Goal: Information Seeking & Learning: Learn about a topic

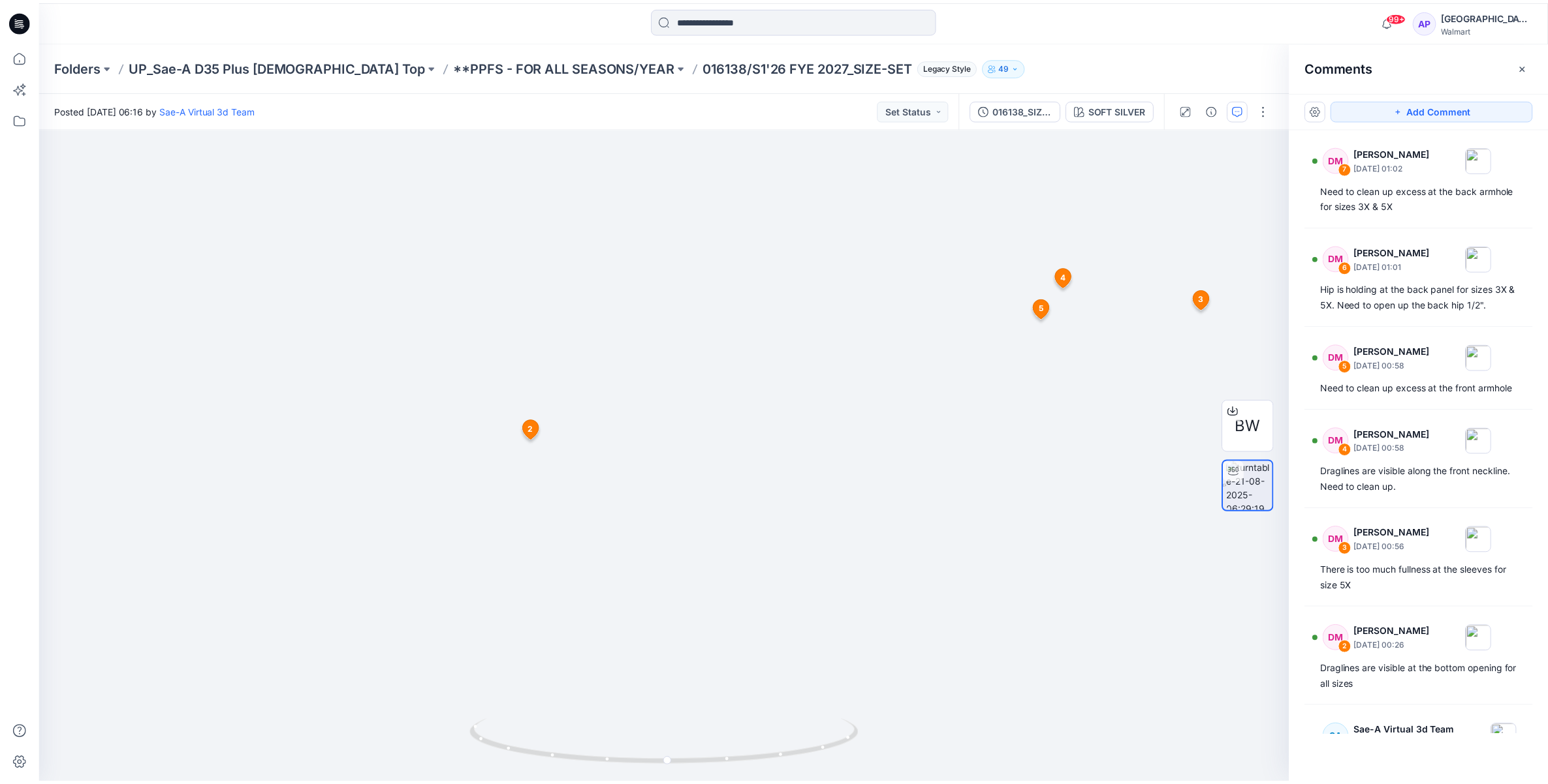
scroll to position [102, 0]
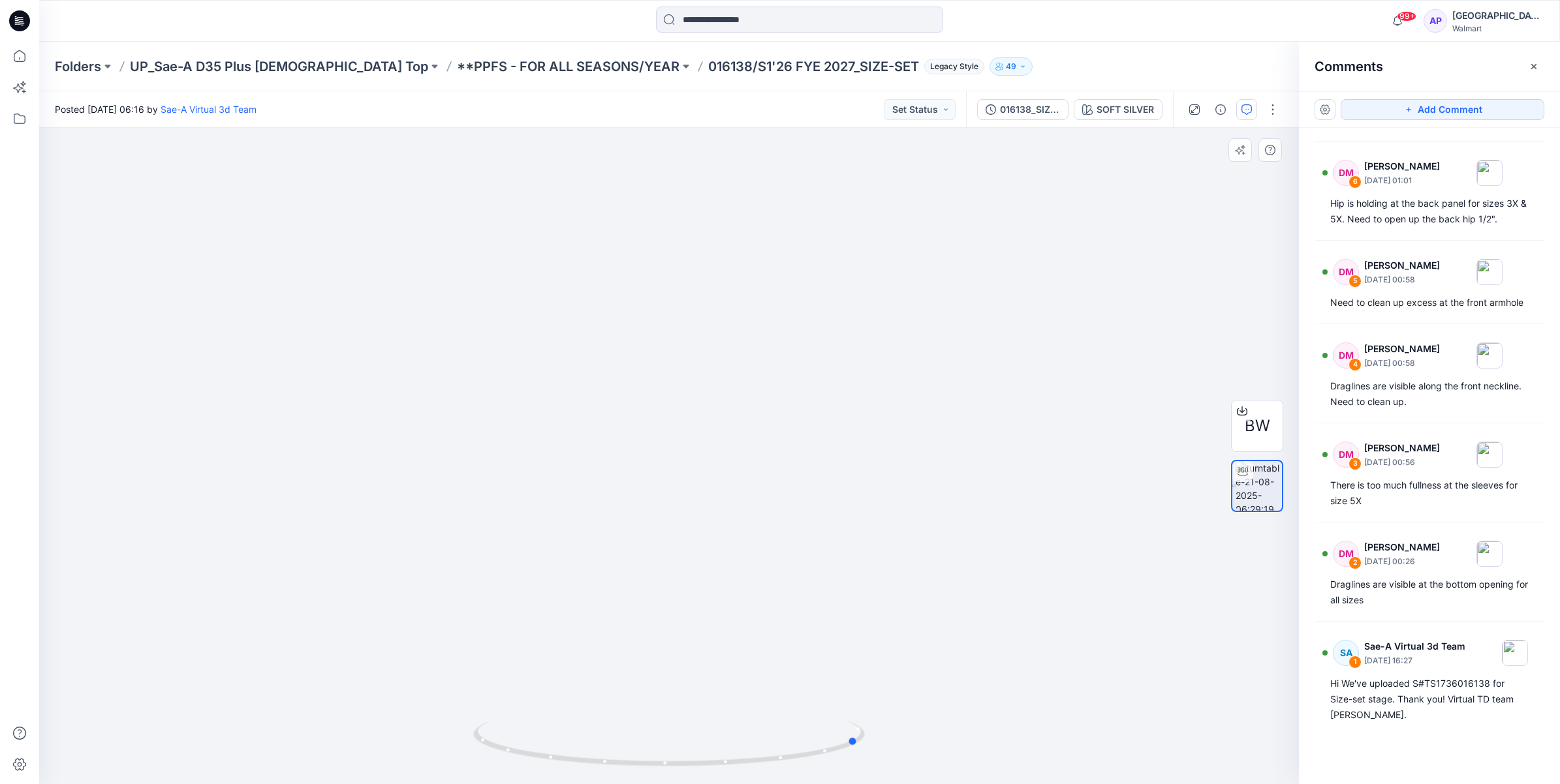
drag, startPoint x: 771, startPoint y: 760, endPoint x: 957, endPoint y: 772, distance: 186.4
click at [957, 772] on div at bounding box center [669, 455] width 1260 height 656
click at [708, 66] on p "016138/S1'26 FYE 2027_SIZE-SET" at bounding box center [814, 66] width 211 height 18
click at [538, 59] on p "**PPFS - FOR ALL SEASONS/YEAR" at bounding box center [569, 66] width 223 height 18
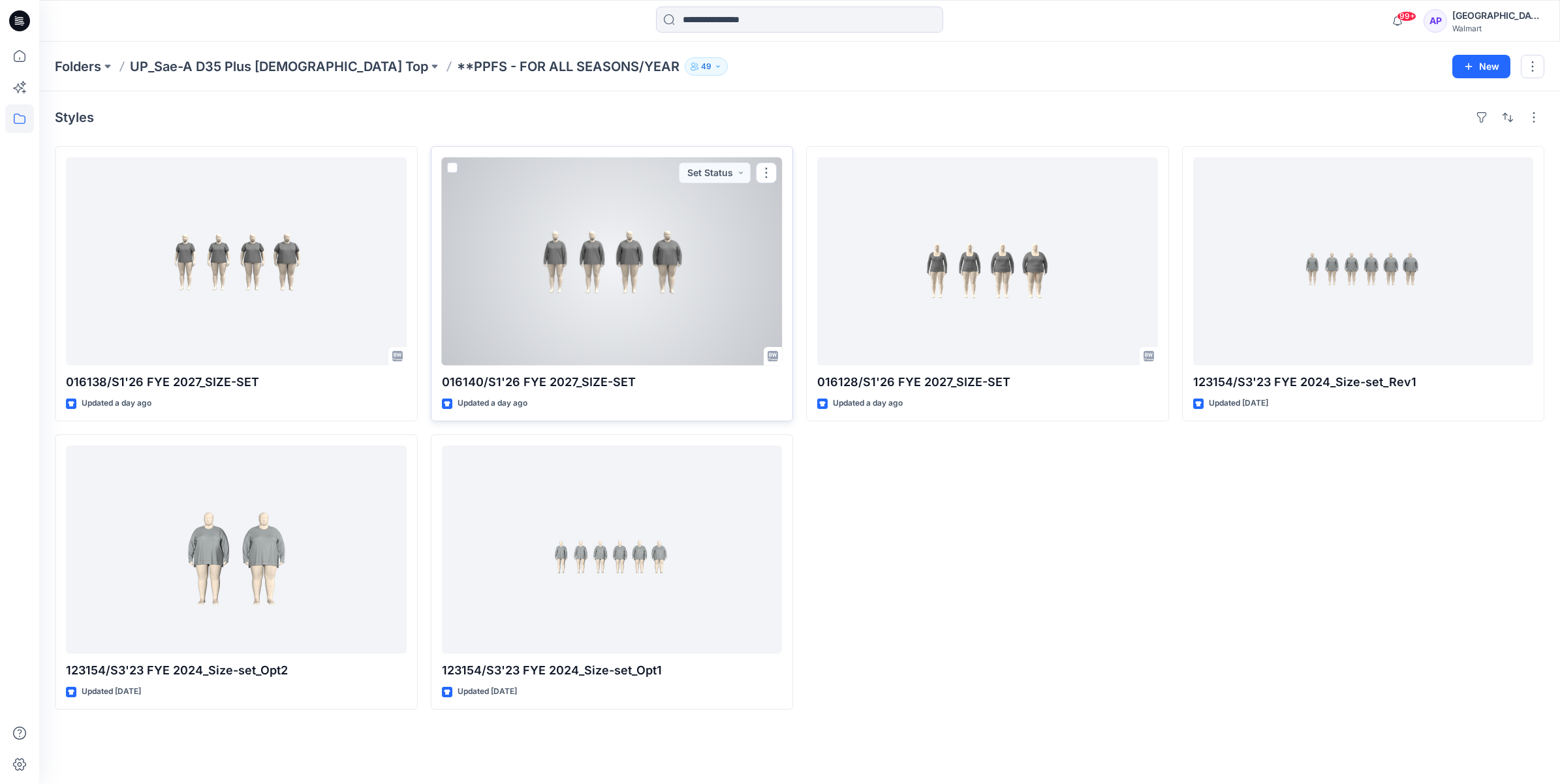
click at [708, 281] on div at bounding box center [612, 260] width 341 height 208
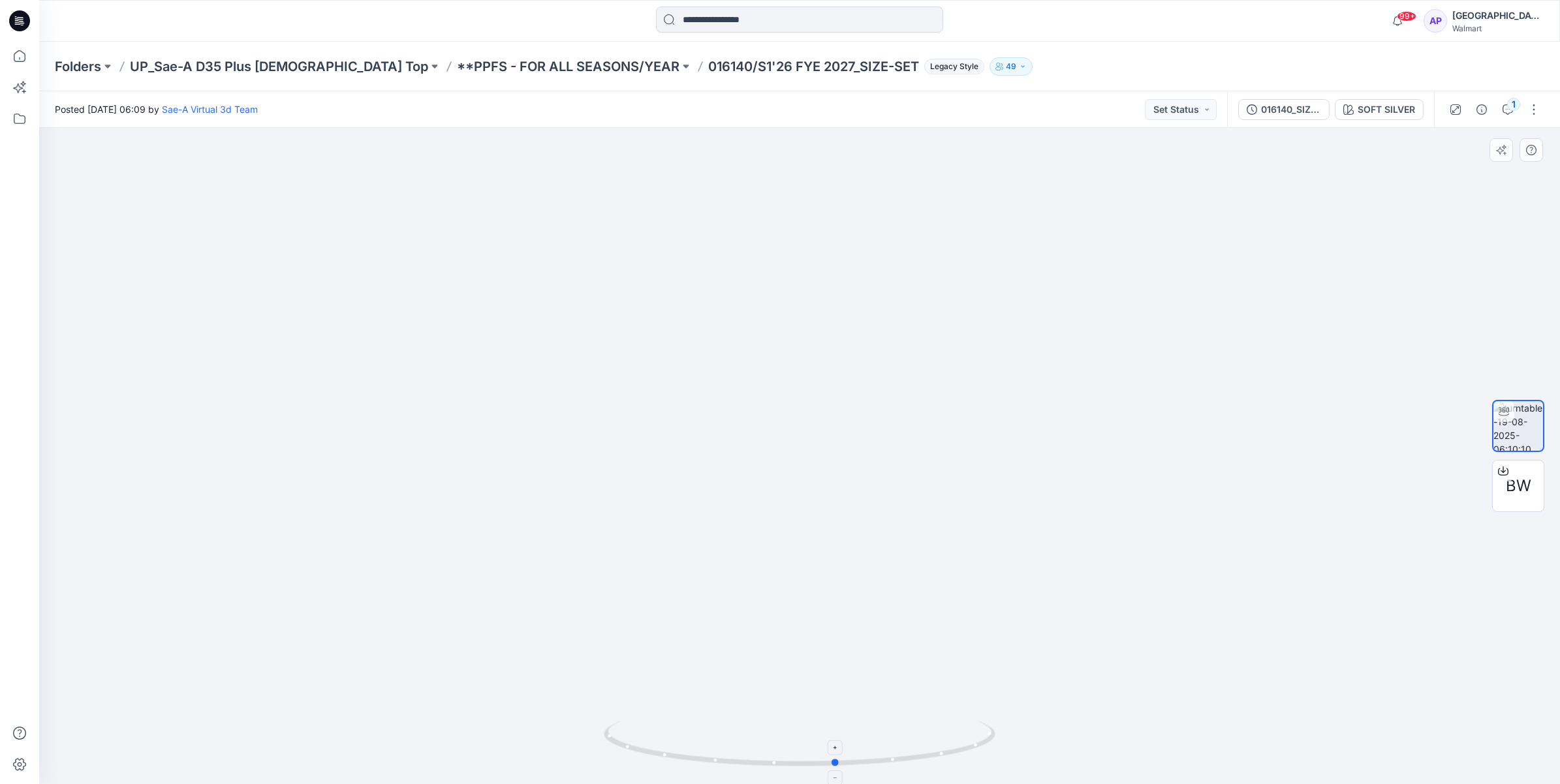
drag, startPoint x: 940, startPoint y: 758, endPoint x: 978, endPoint y: 739, distance: 42.5
click at [978, 739] on icon at bounding box center [802, 745] width 395 height 49
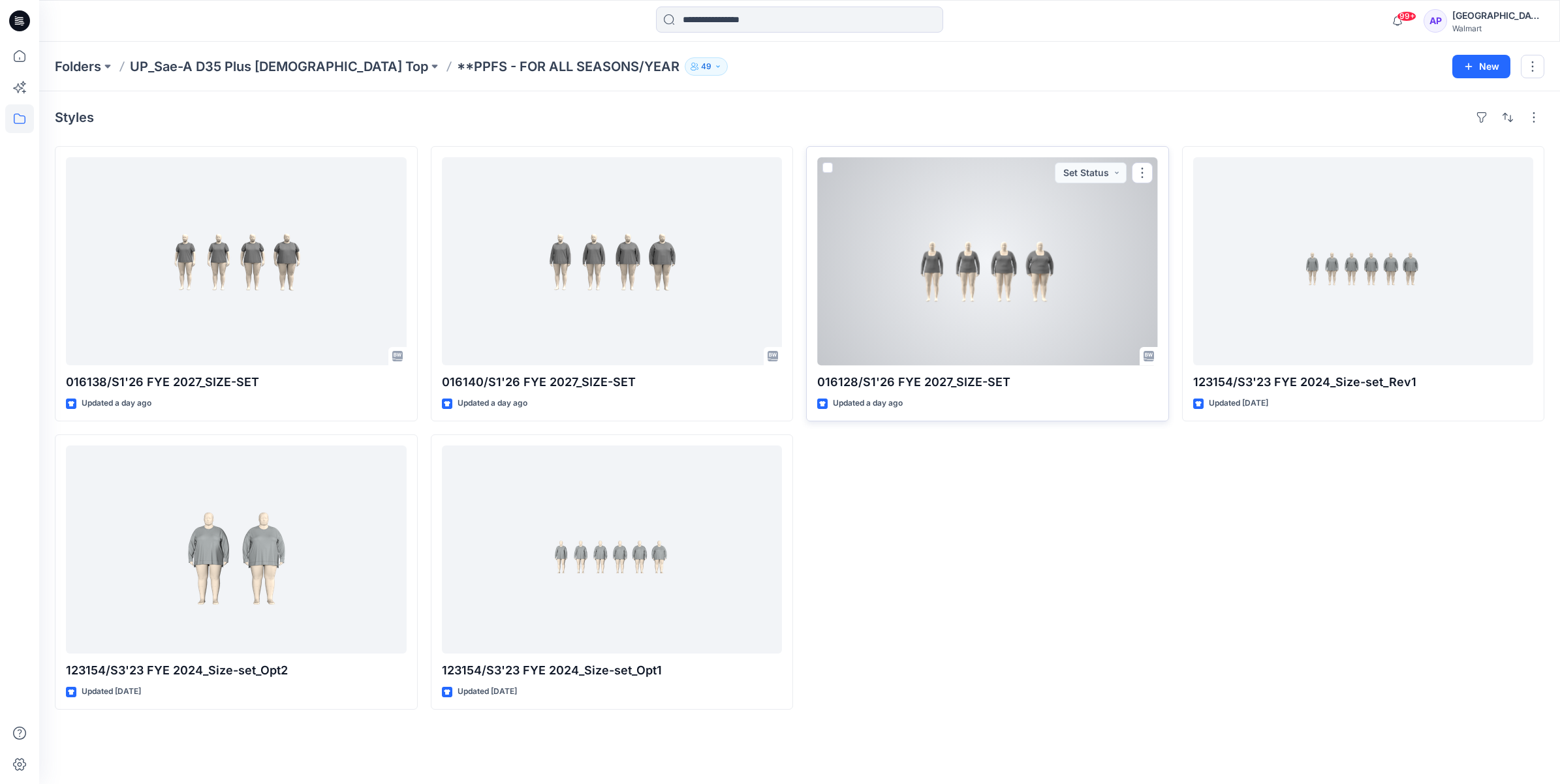
click at [991, 292] on div at bounding box center [987, 260] width 341 height 208
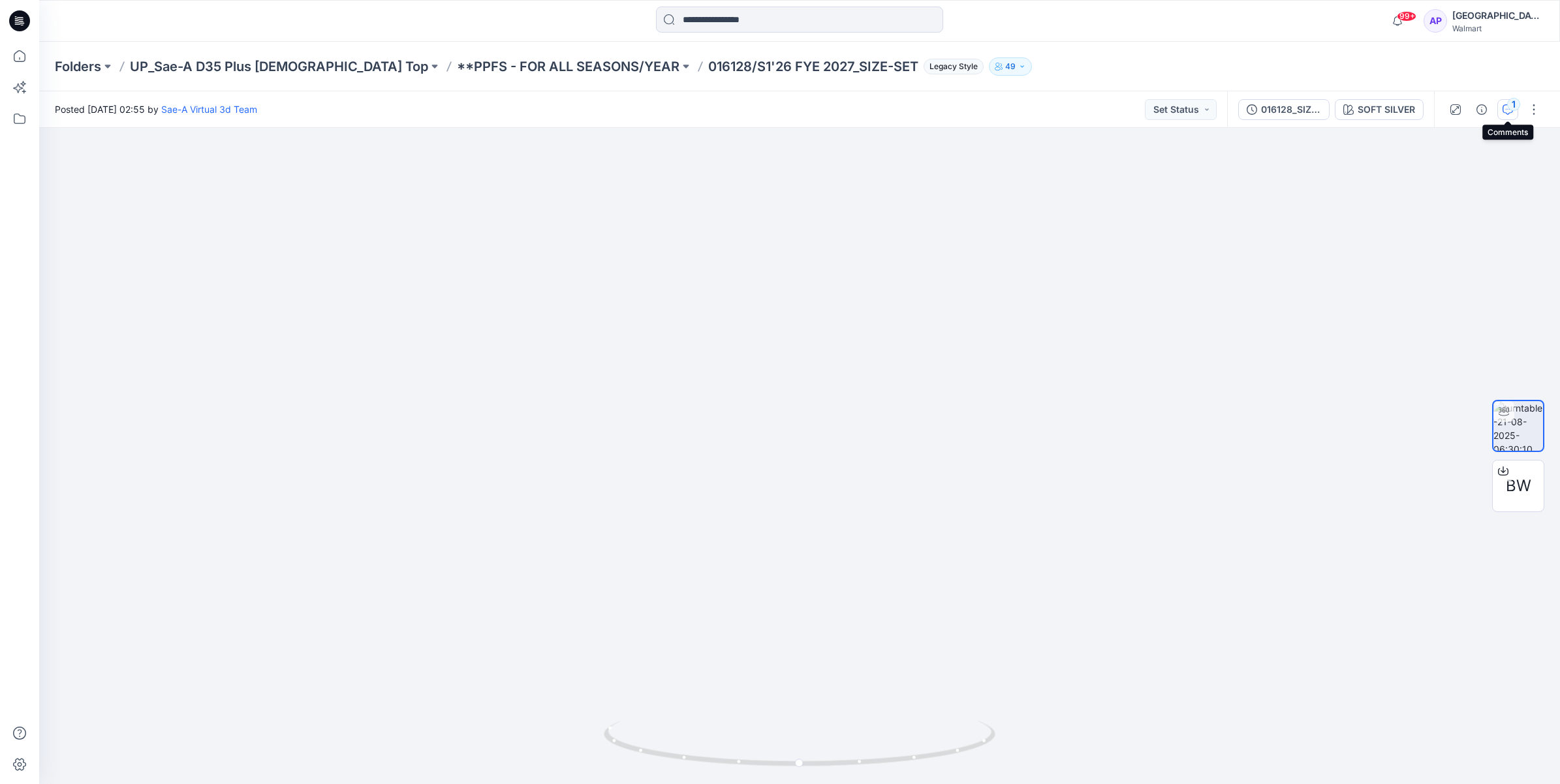
click at [1500, 111] on button "1" at bounding box center [1508, 110] width 21 height 21
click at [1505, 109] on div "Posted [DATE] 02:55 by Sae-A Virtual 3d Team Set Status 016128_SIZE SET_REV_LS …" at bounding box center [799, 437] width 1521 height 693
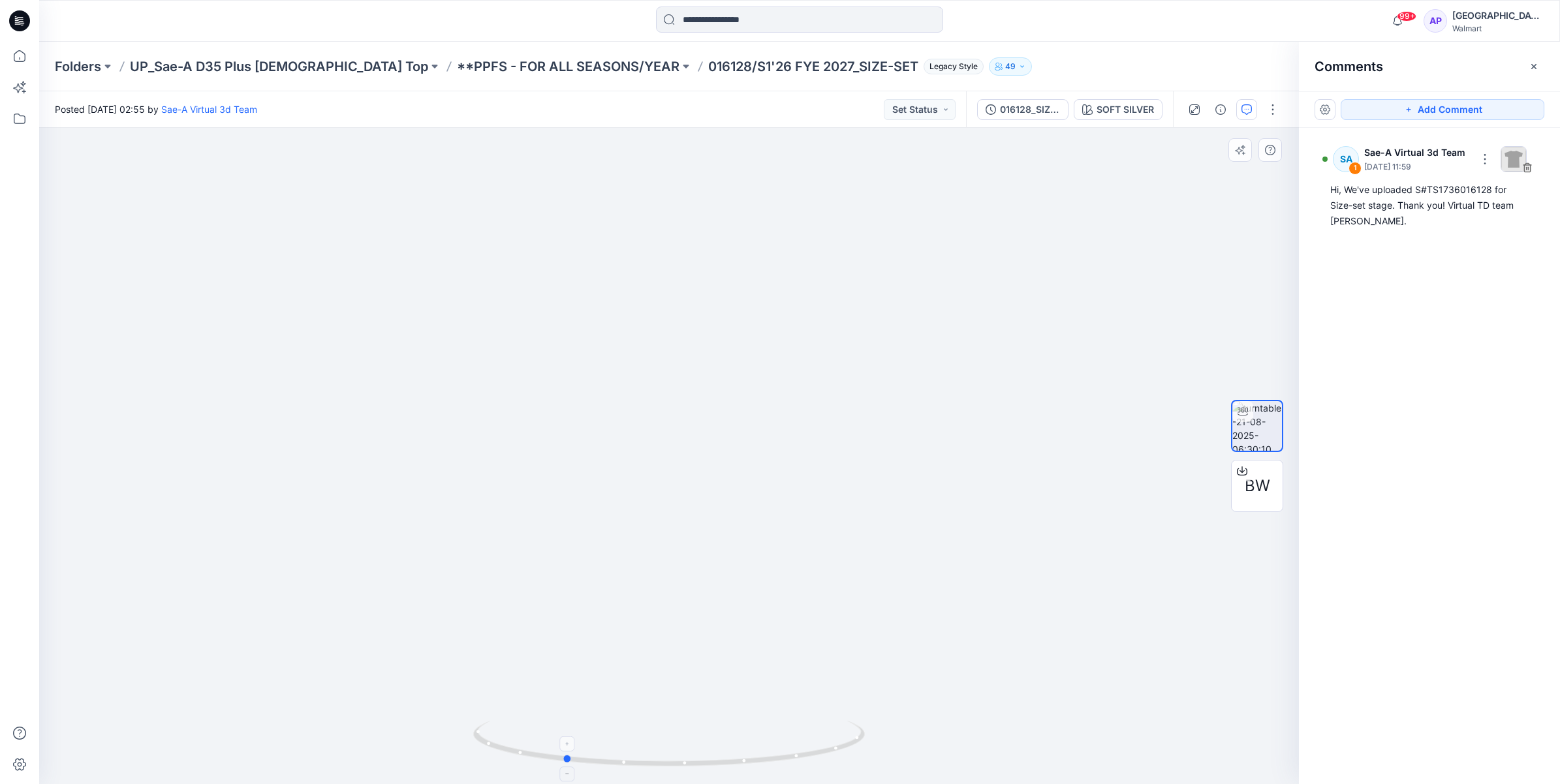
drag, startPoint x: 792, startPoint y: 762, endPoint x: 689, endPoint y: 754, distance: 103.3
click at [689, 754] on icon at bounding box center [671, 745] width 395 height 49
drag, startPoint x: 664, startPoint y: 768, endPoint x: 759, endPoint y: 764, distance: 95.1
click at [759, 764] on icon at bounding box center [671, 745] width 395 height 49
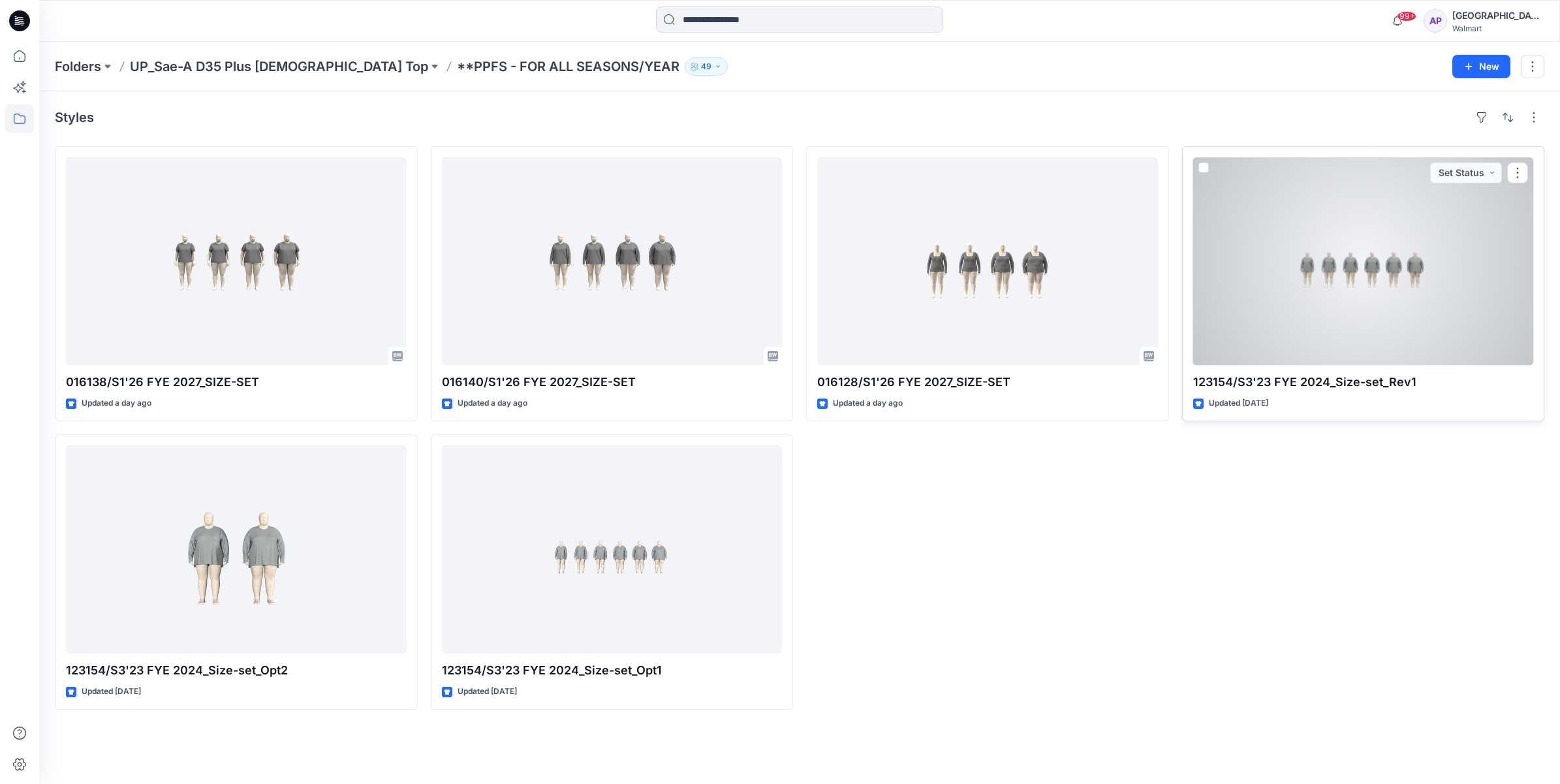
click at [1299, 328] on div at bounding box center [1363, 260] width 341 height 208
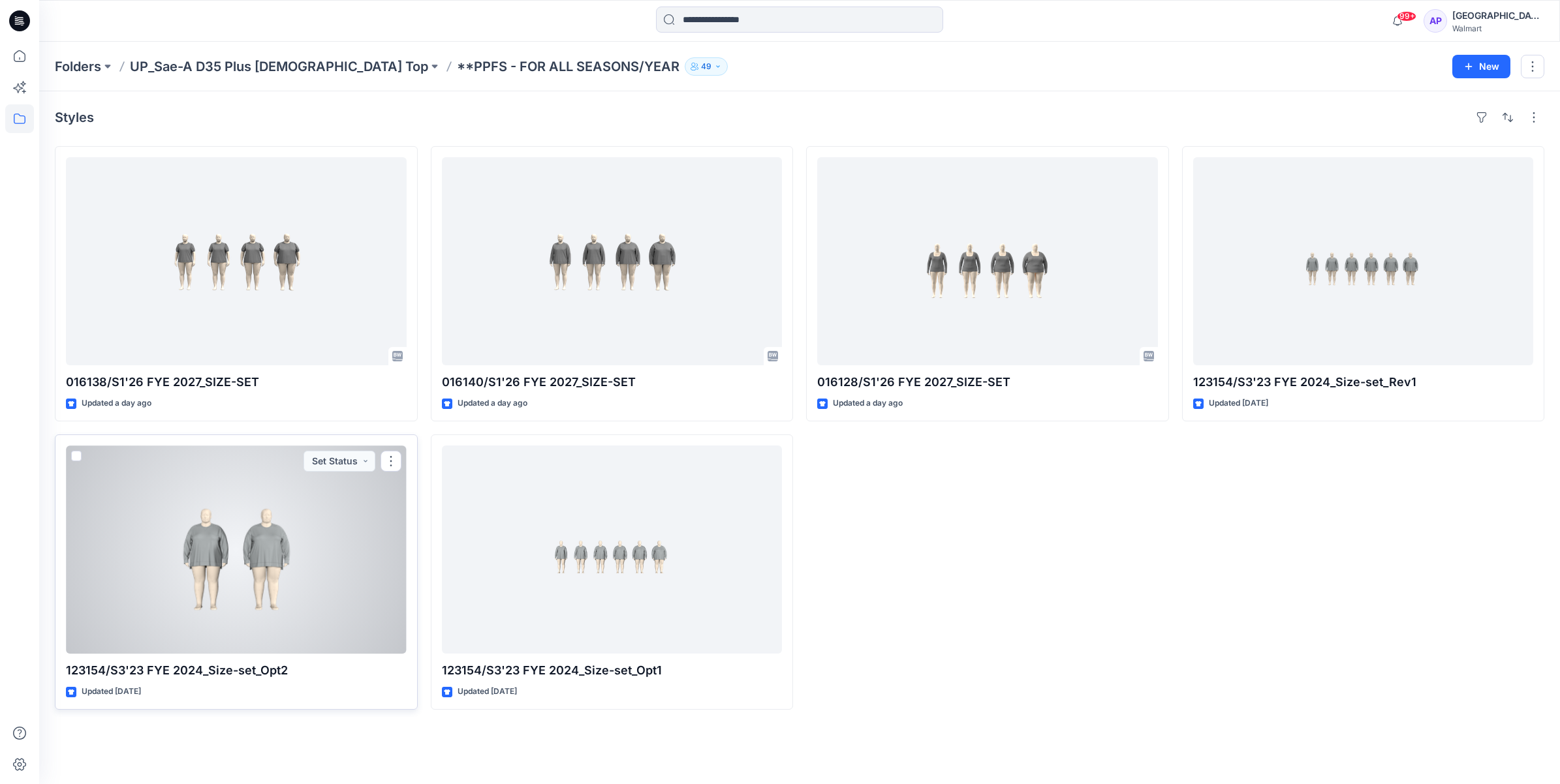
click at [237, 624] on div at bounding box center [236, 549] width 341 height 208
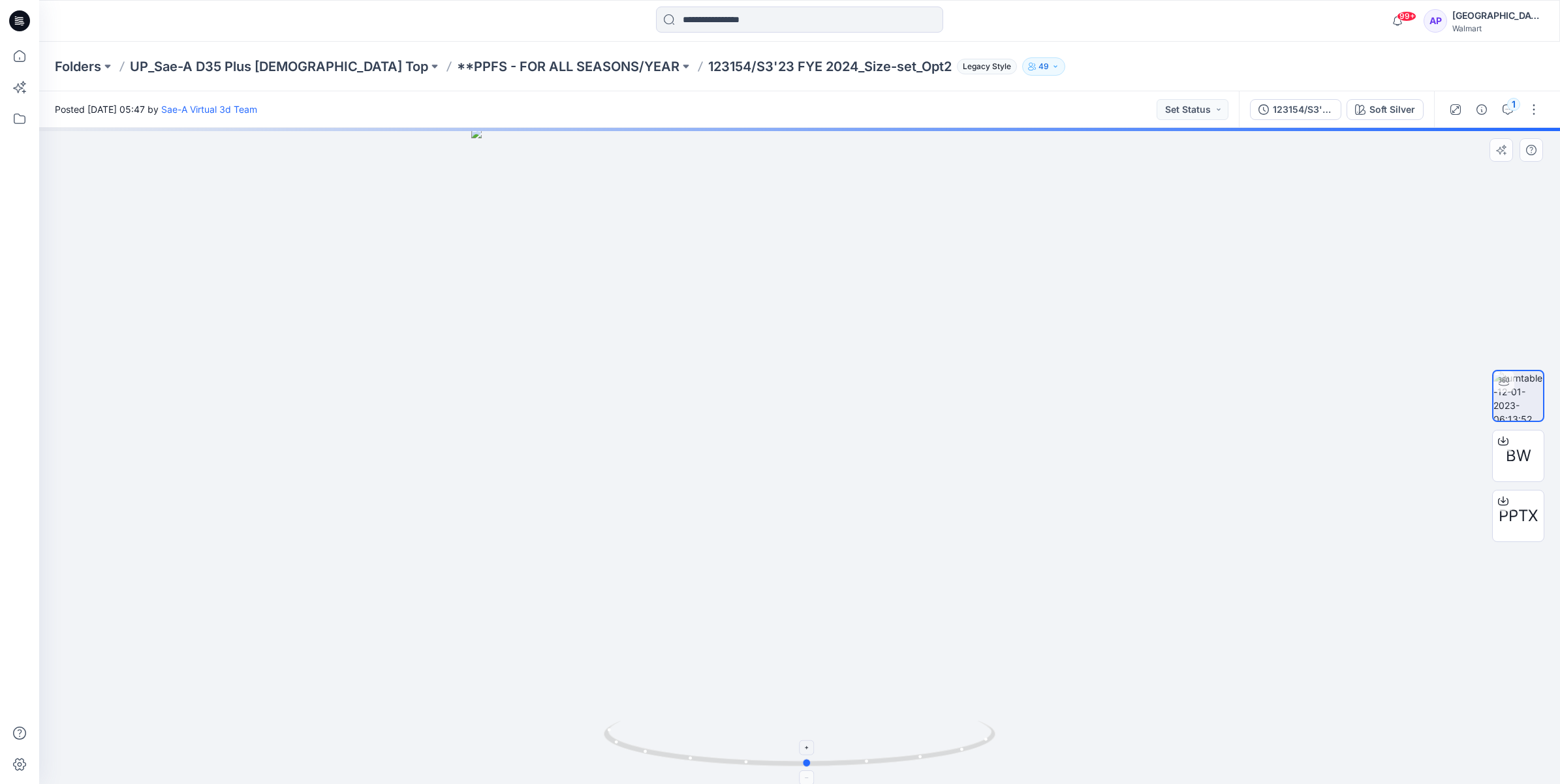
drag, startPoint x: 854, startPoint y: 763, endPoint x: 862, endPoint y: 764, distance: 8.1
click at [862, 764] on icon at bounding box center [802, 745] width 395 height 49
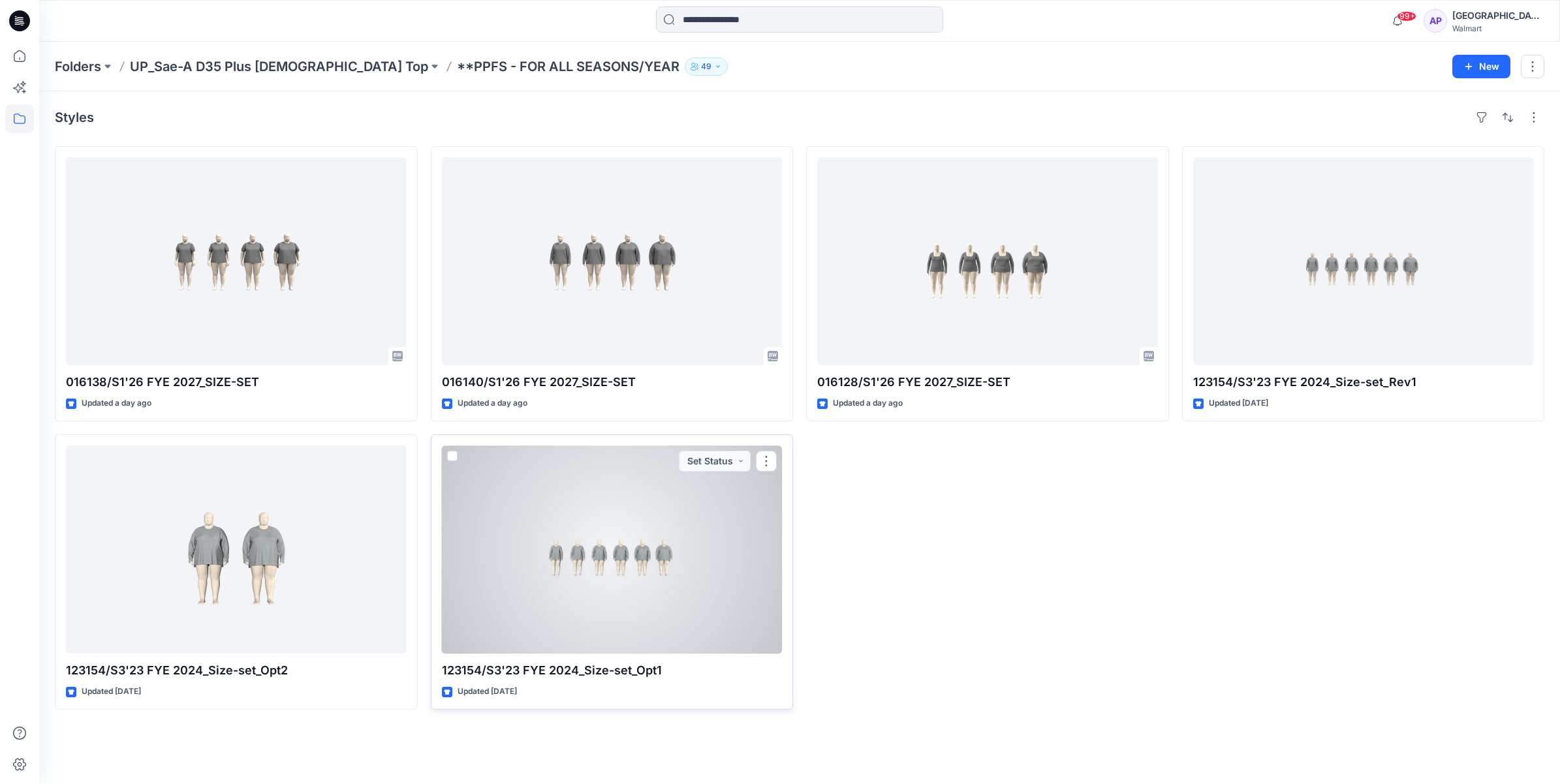
click at [559, 602] on div at bounding box center [612, 549] width 341 height 208
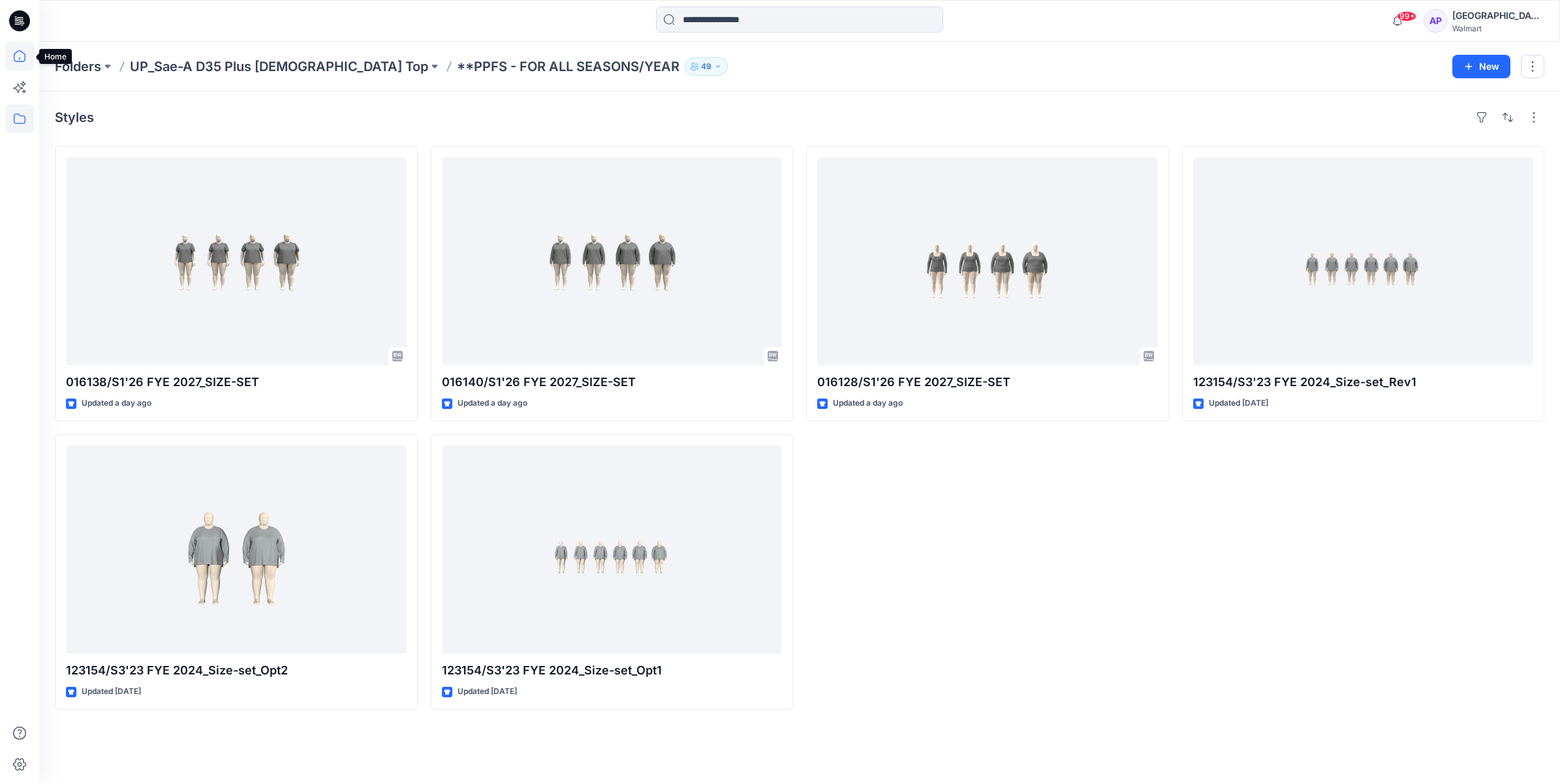
click at [22, 50] on icon at bounding box center [19, 55] width 28 height 28
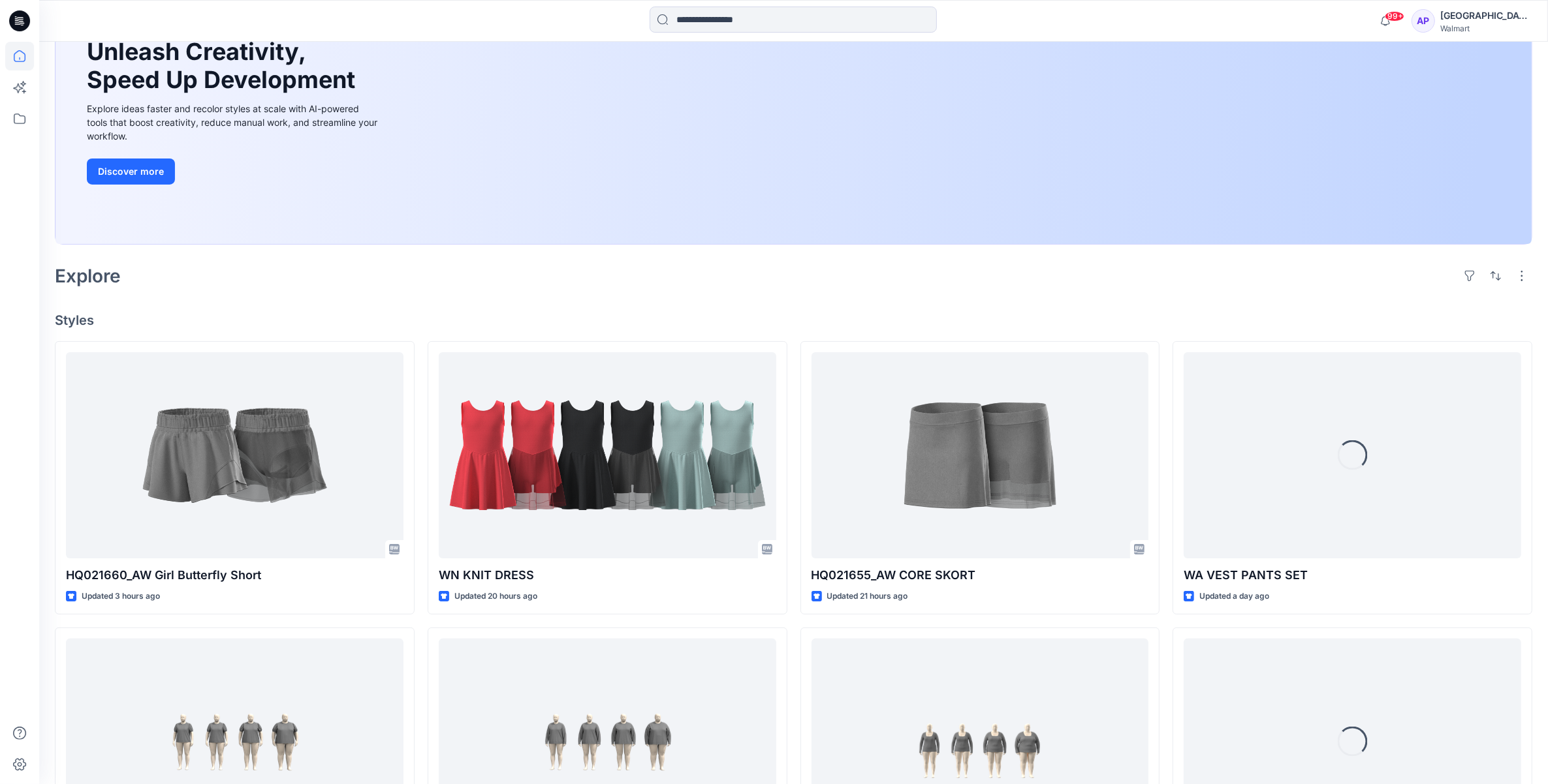
scroll to position [245, 0]
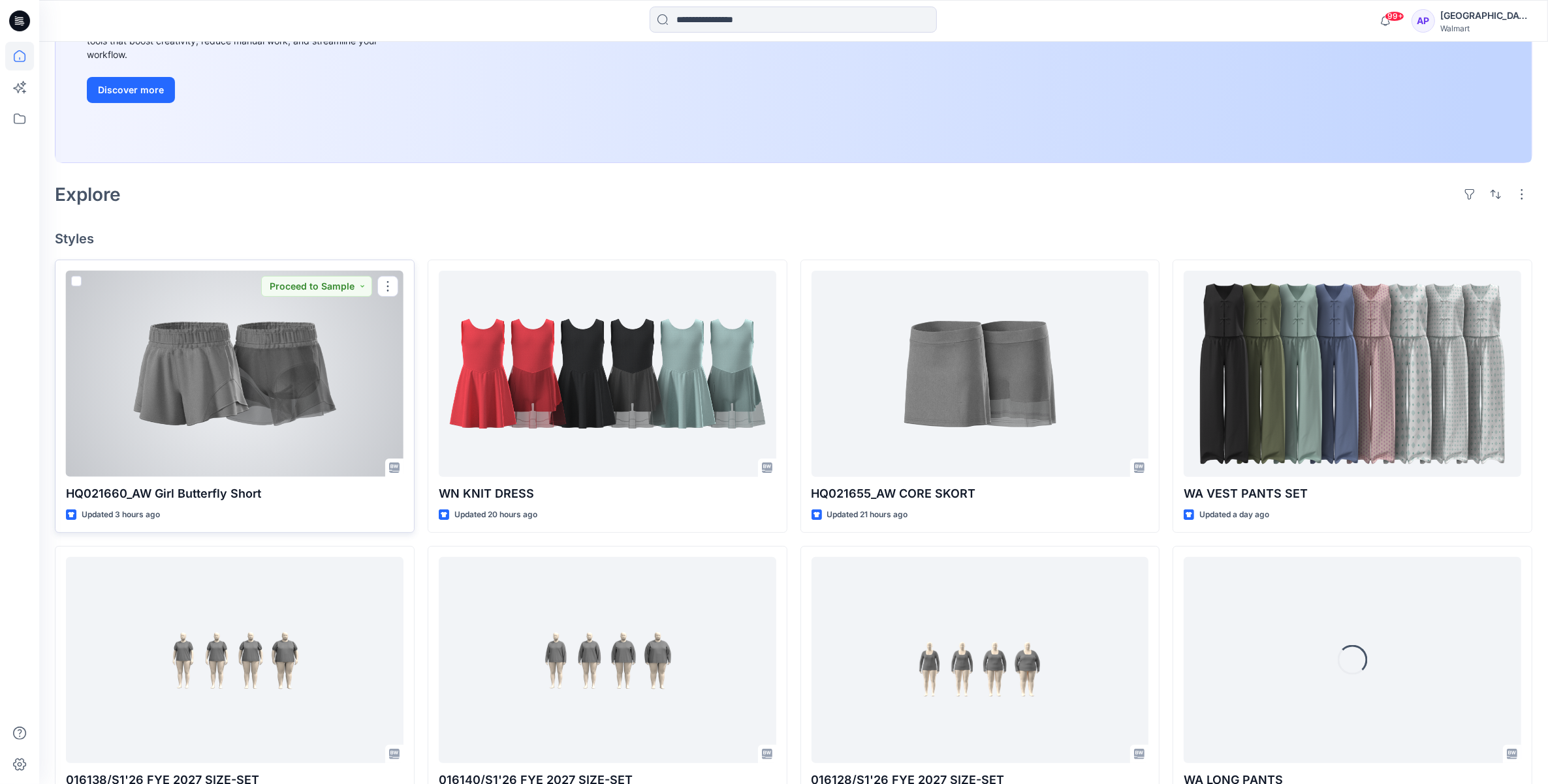
click at [253, 443] on div at bounding box center [234, 374] width 337 height 207
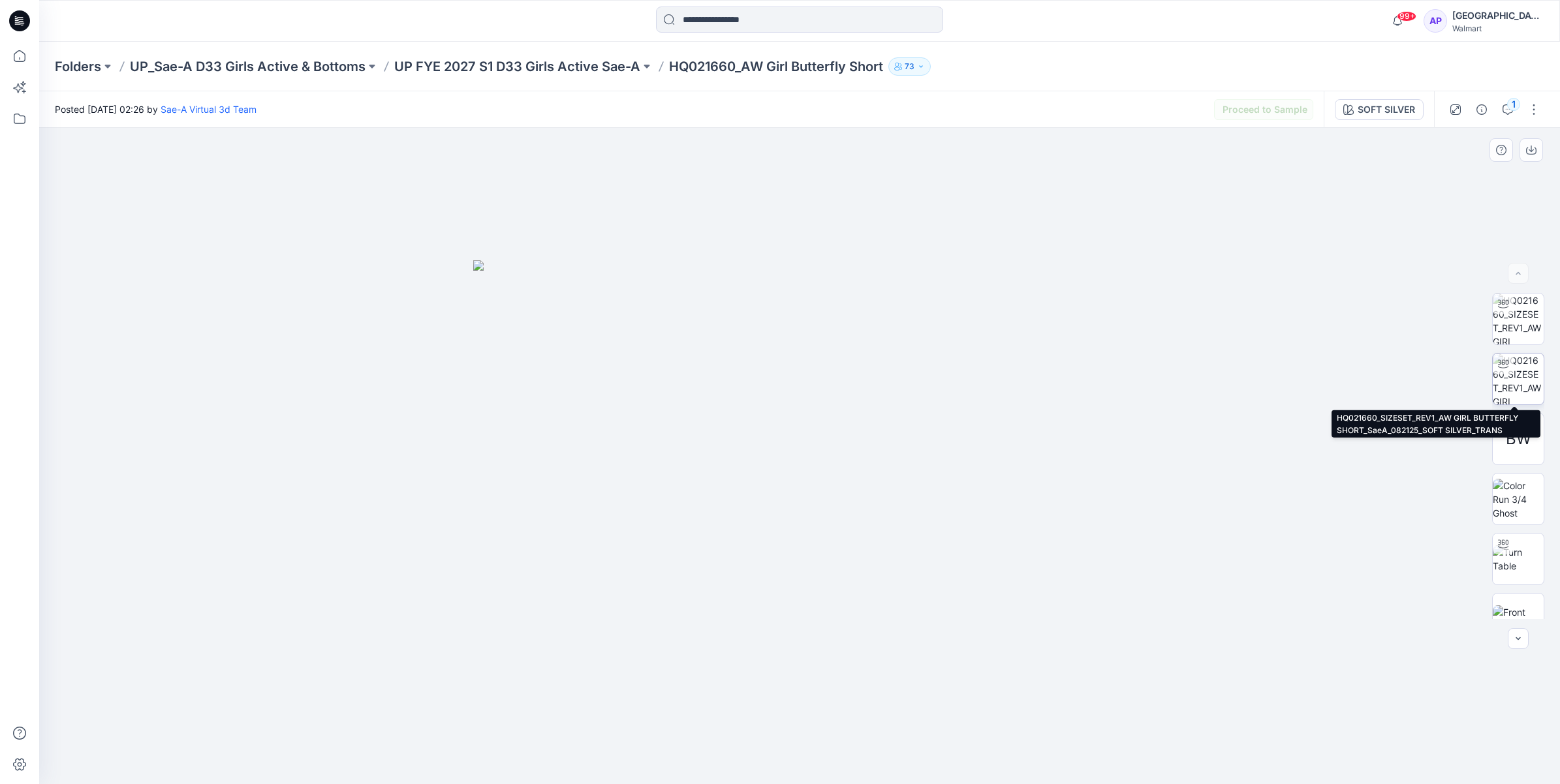
click at [1525, 387] on img at bounding box center [1518, 379] width 51 height 51
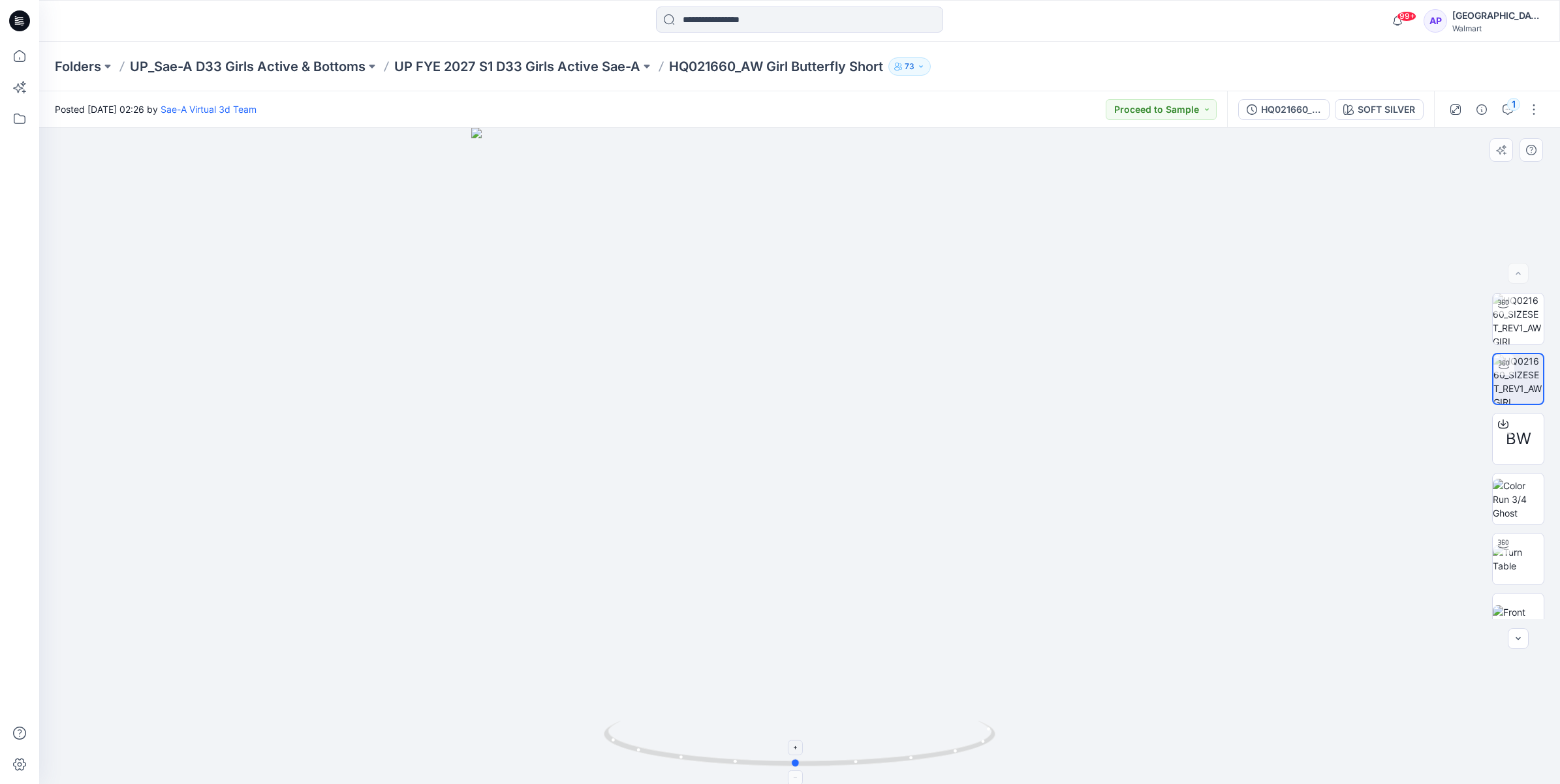
drag, startPoint x: 959, startPoint y: 755, endPoint x: 954, endPoint y: 762, distance: 8.6
click at [954, 762] on icon at bounding box center [802, 745] width 395 height 49
click at [1503, 313] on div at bounding box center [1503, 304] width 21 height 21
drag, startPoint x: 935, startPoint y: 751, endPoint x: 768, endPoint y: 767, distance: 167.8
click at [768, 767] on icon at bounding box center [802, 745] width 395 height 49
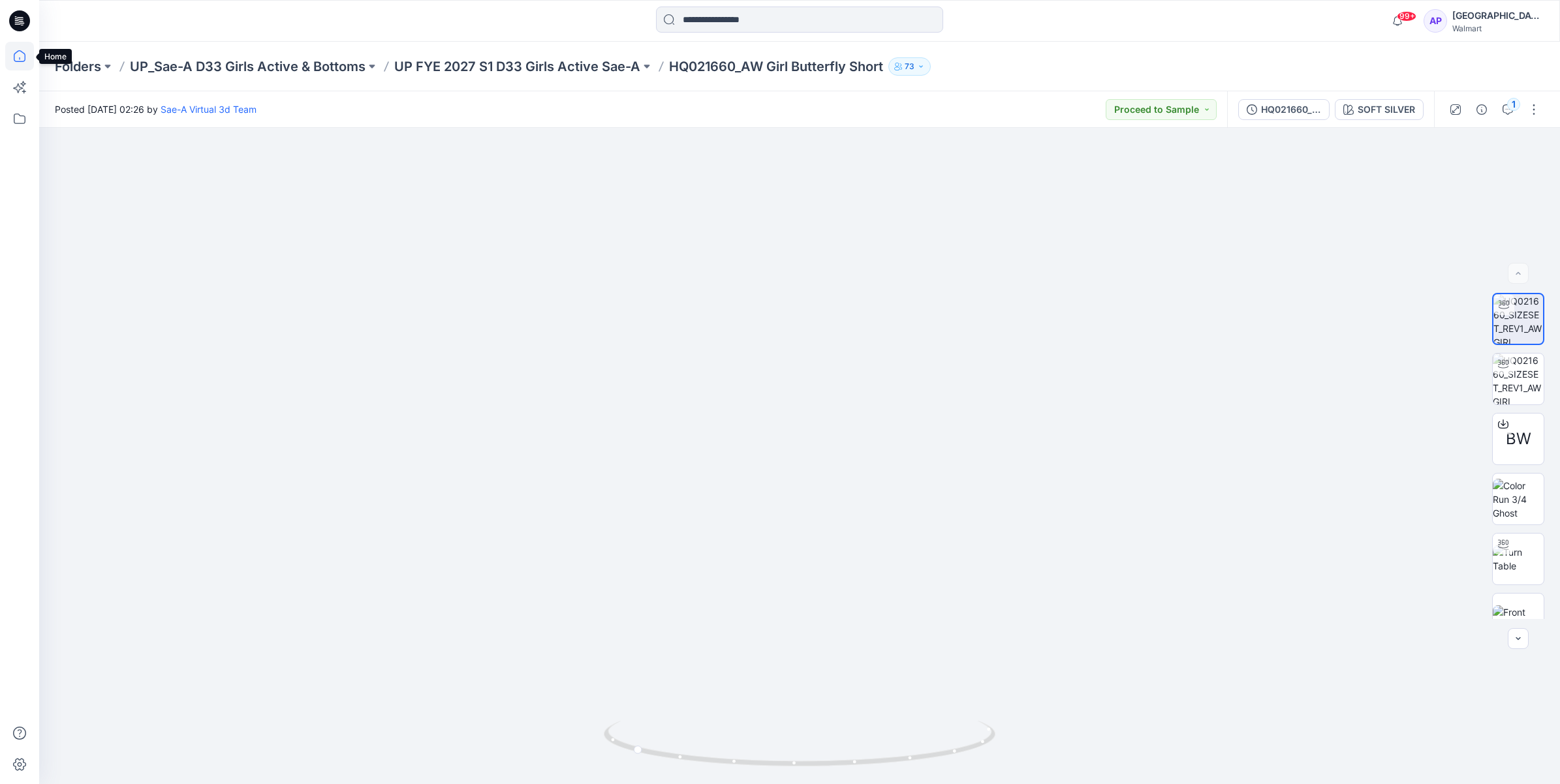
click at [20, 63] on icon at bounding box center [19, 55] width 28 height 28
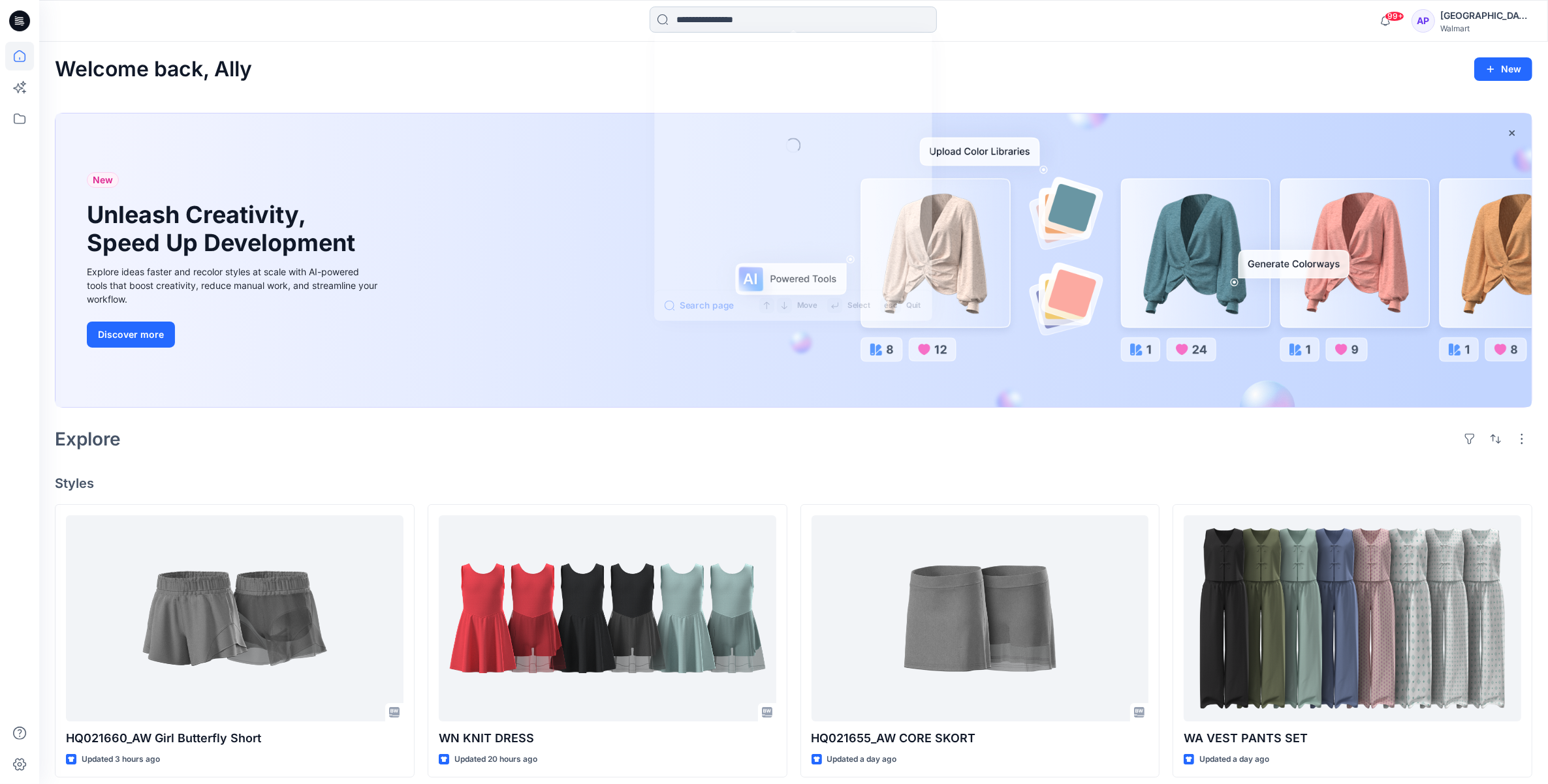
click at [670, 22] on input at bounding box center [793, 20] width 287 height 26
paste input "******"
type input "******"
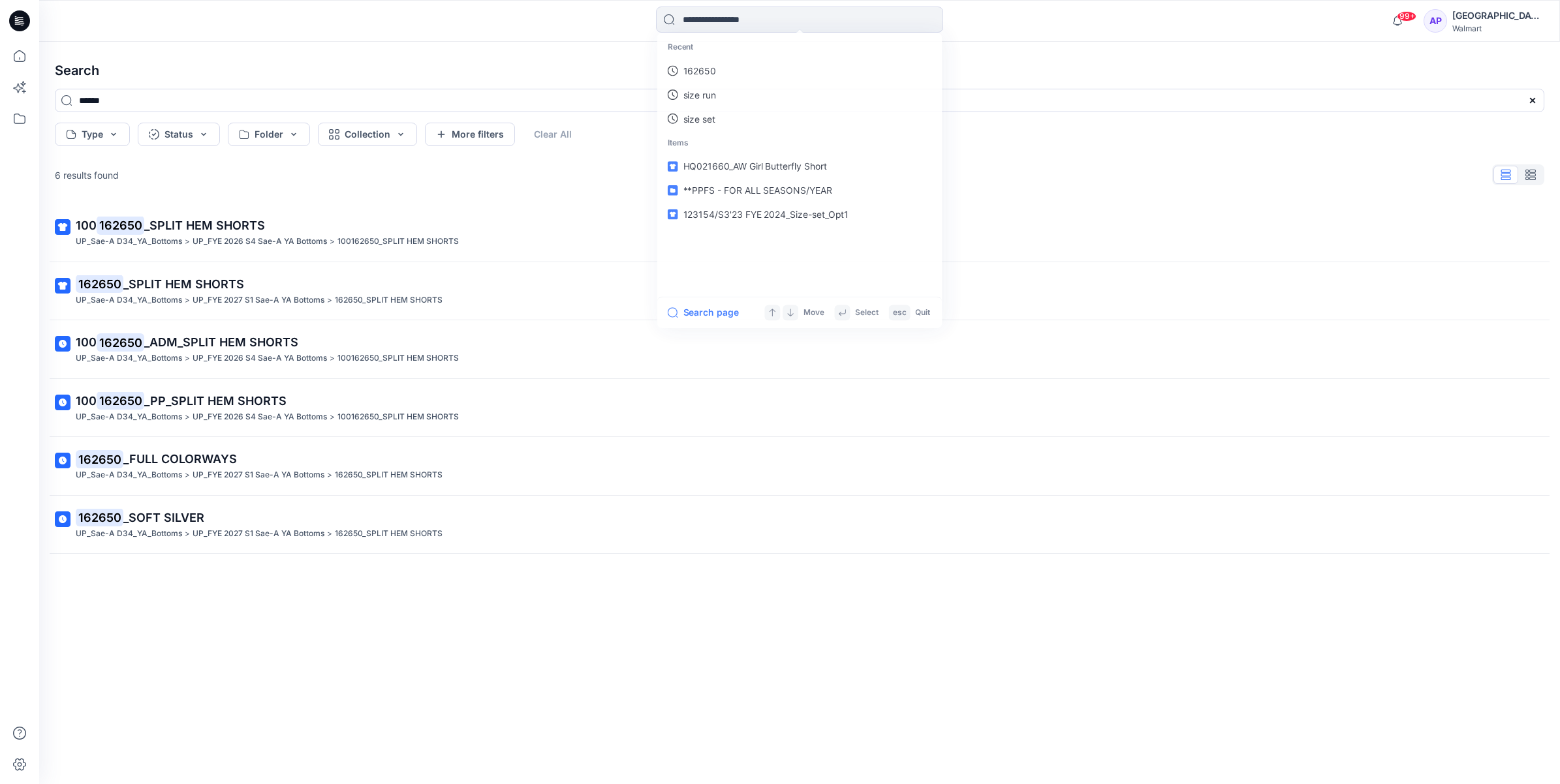
click at [327, 56] on h4 "Search" at bounding box center [799, 71] width 1511 height 36
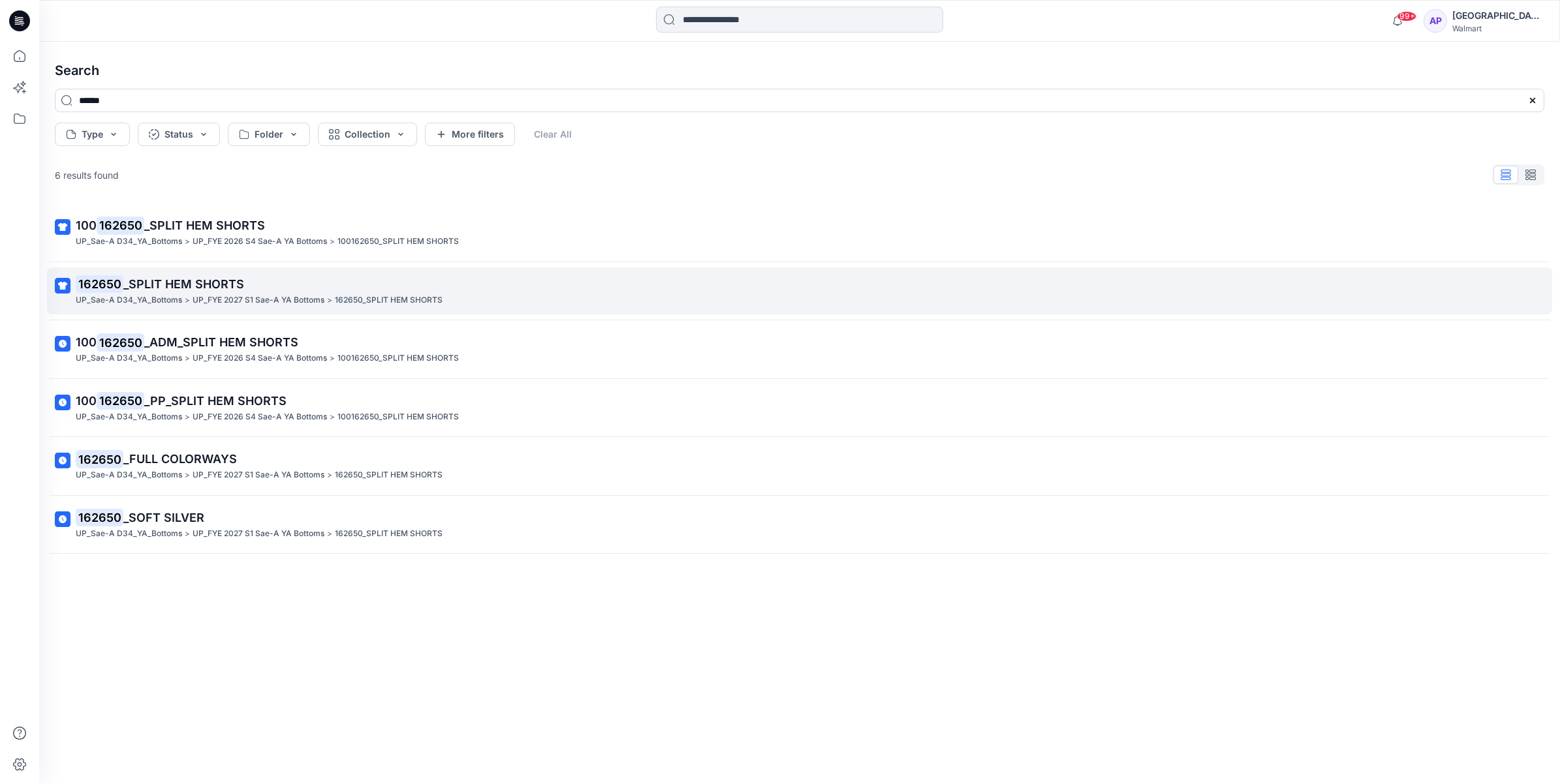
click at [218, 298] on p "UP_FYE 2027 S1 Sae-A YA Bottoms" at bounding box center [258, 300] width 132 height 14
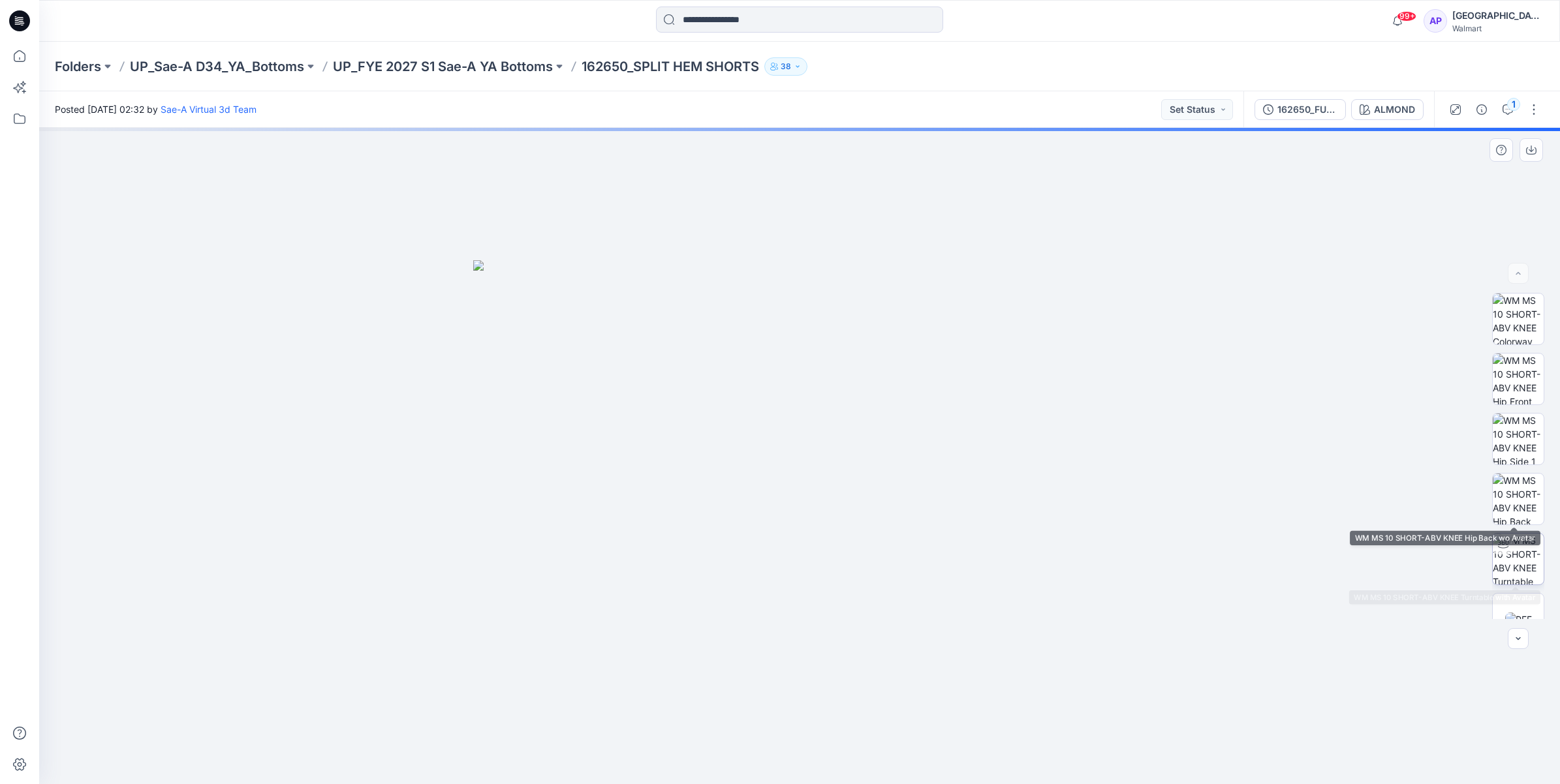
click at [1519, 535] on img at bounding box center [1518, 559] width 51 height 51
click at [412, 67] on p "UP_FYE 2027 S1 Sae-A YA Bottoms" at bounding box center [443, 66] width 220 height 18
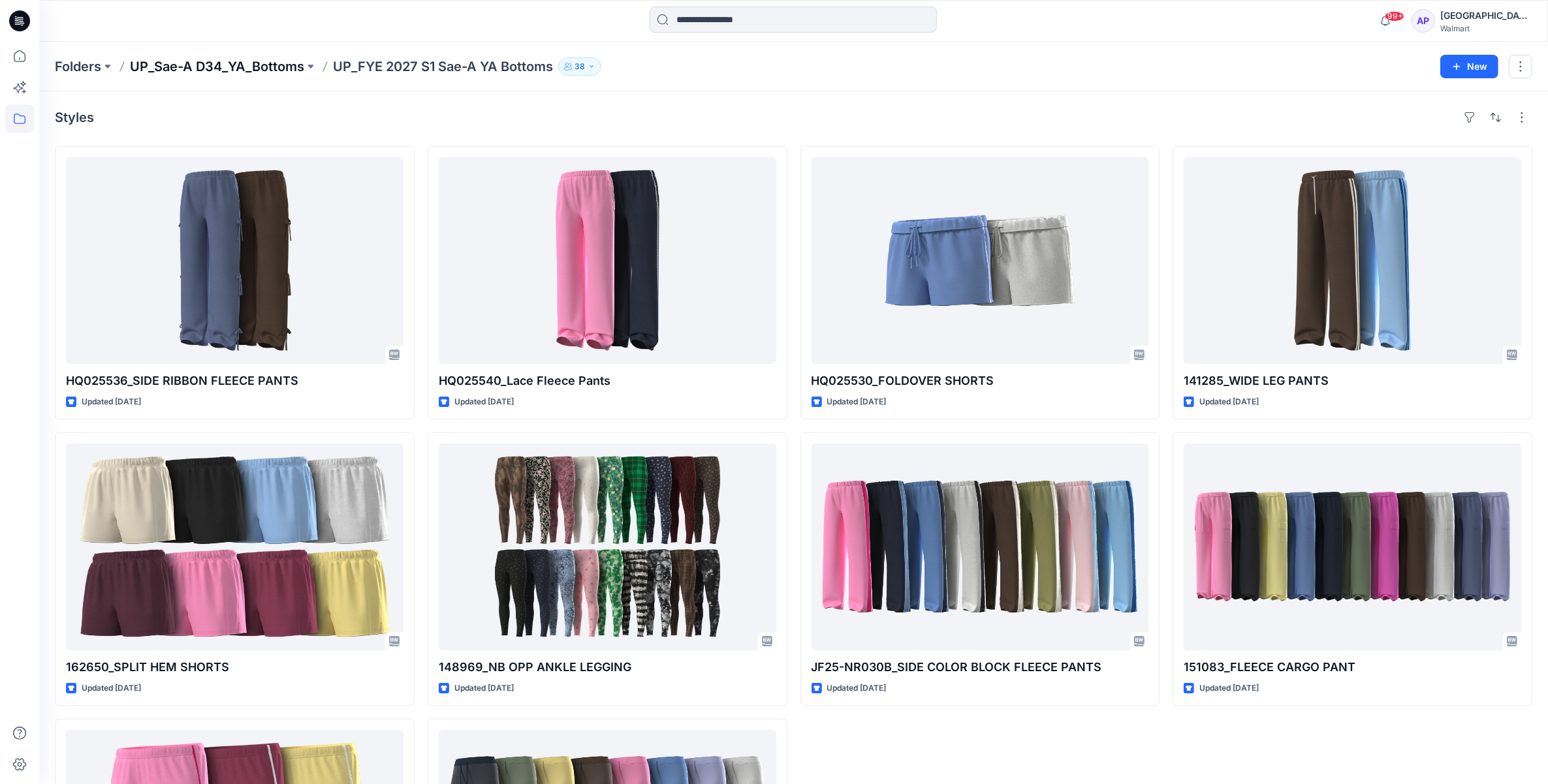
click at [292, 64] on p "UP_Sae-A D34_YA_Bottoms" at bounding box center [217, 66] width 174 height 18
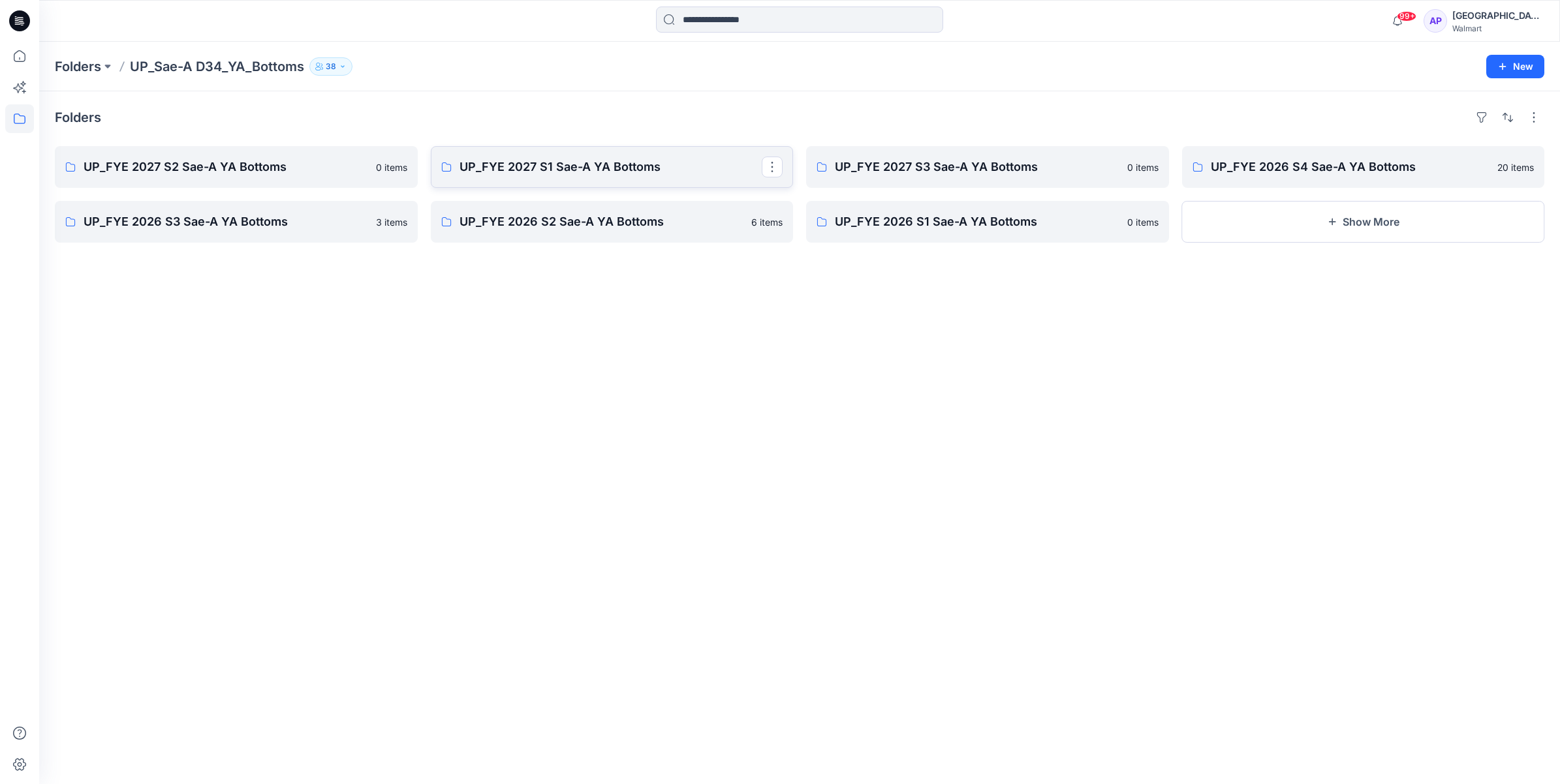
click at [559, 170] on p "UP_FYE 2027 S1 Sae-A YA Bottoms" at bounding box center [611, 166] width 303 height 18
click at [273, 177] on link "UP_FYE 2027 S2 Sae-A YA Bottoms" at bounding box center [236, 166] width 363 height 41
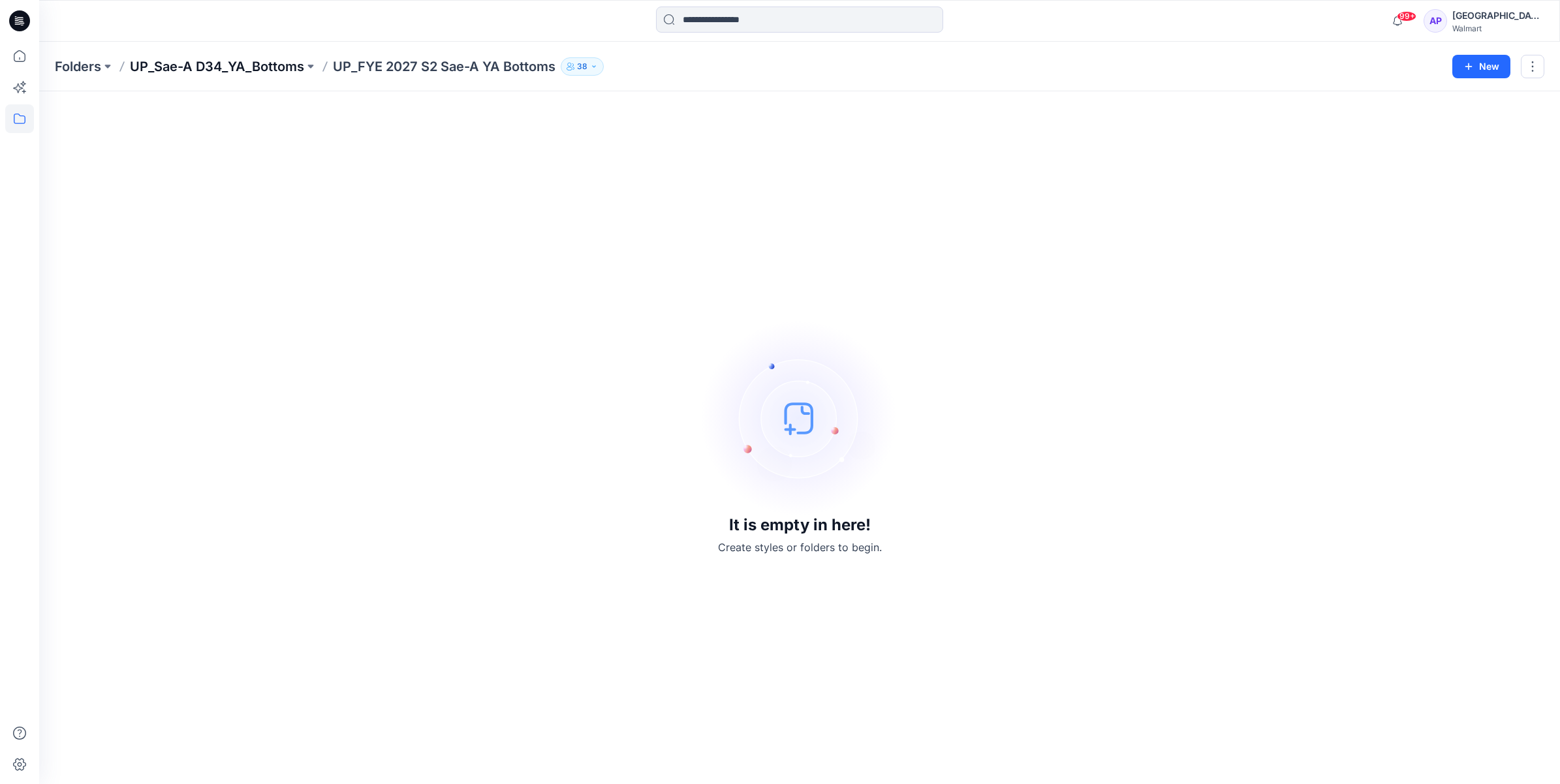
click at [281, 68] on p "UP_Sae-A D34_YA_Bottoms" at bounding box center [217, 66] width 174 height 18
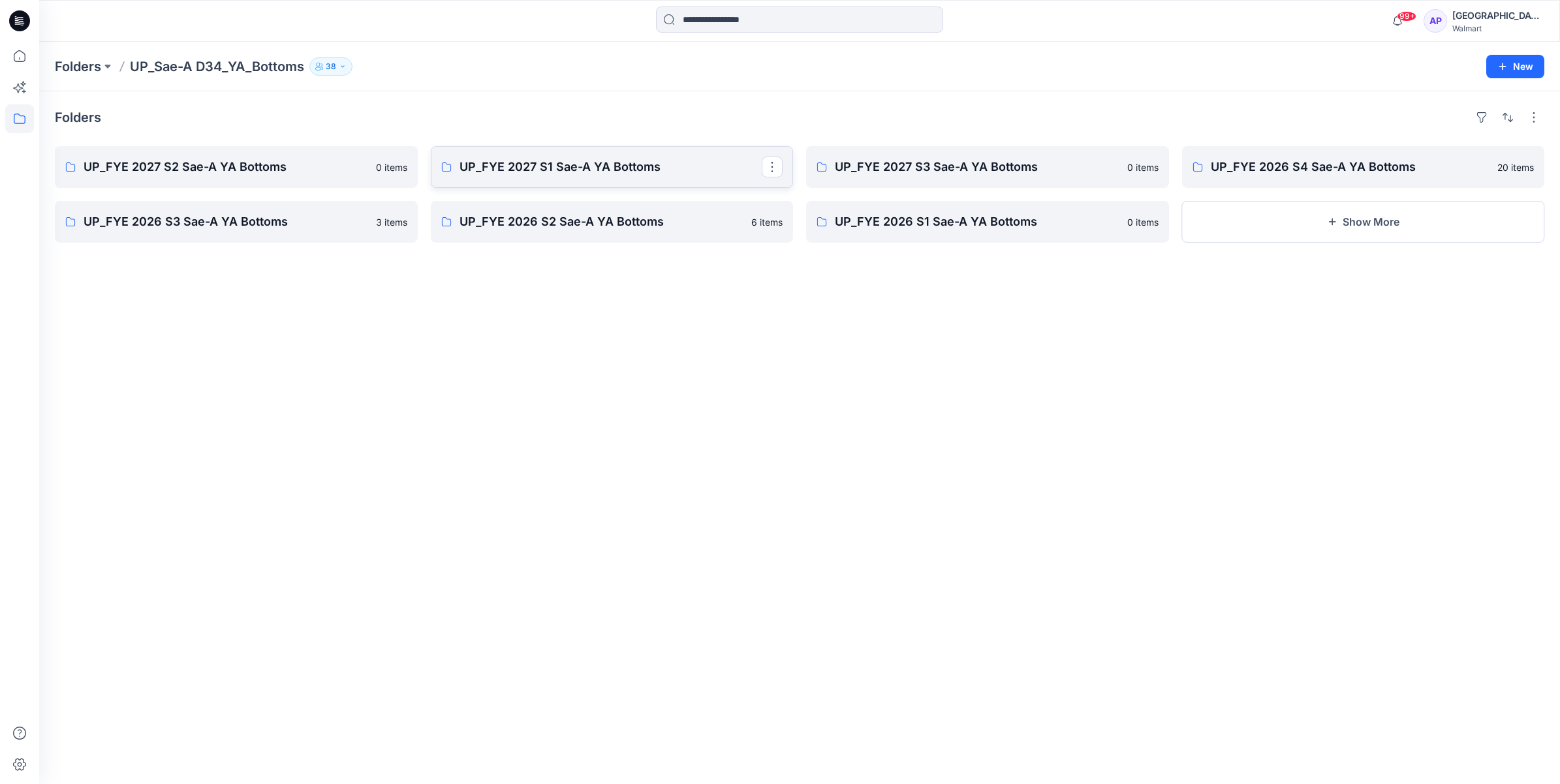
click at [492, 186] on link "UP_FYE 2027 S1 Sae-A YA Bottoms" at bounding box center [612, 166] width 363 height 41
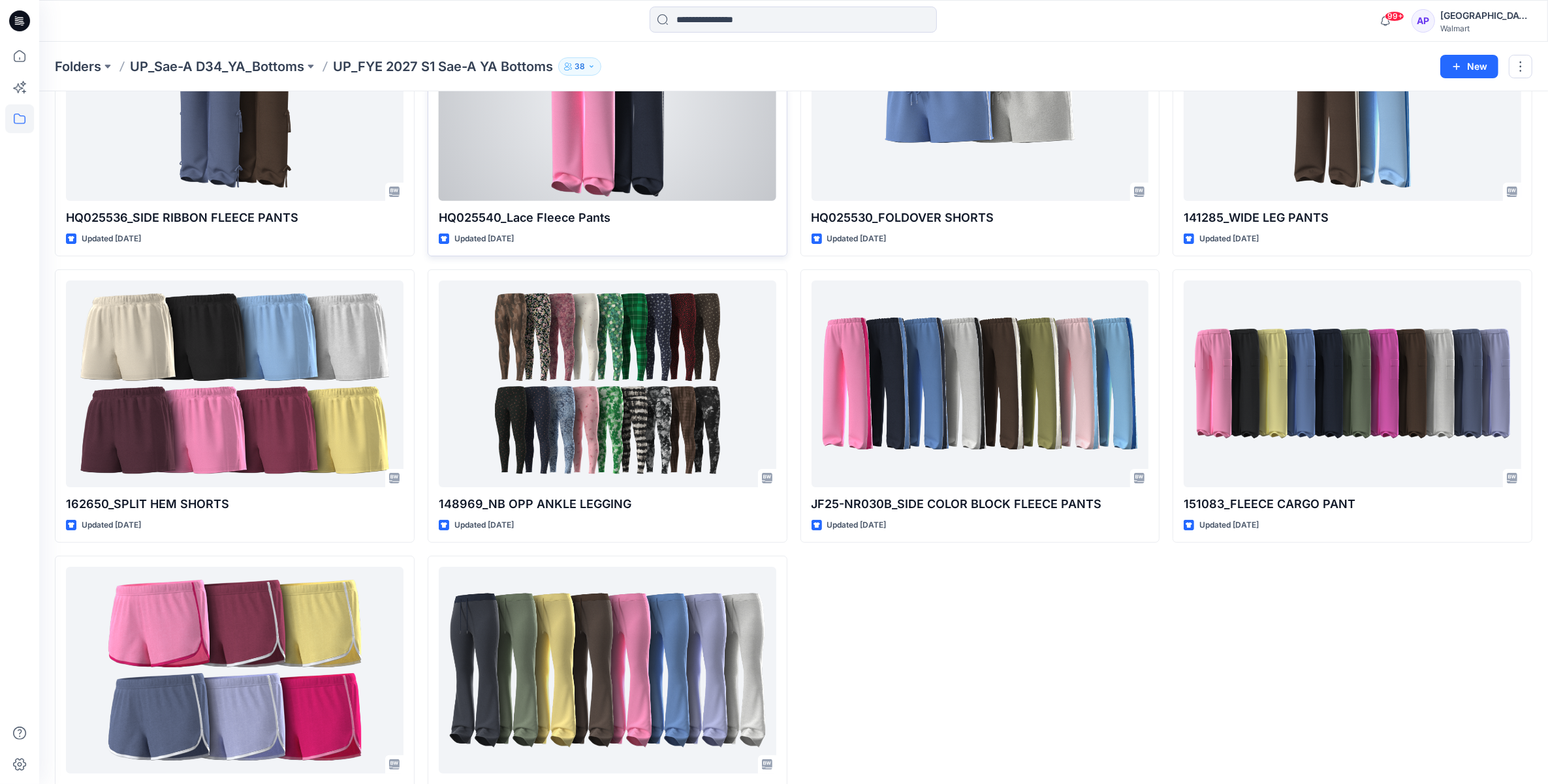
scroll to position [224, 0]
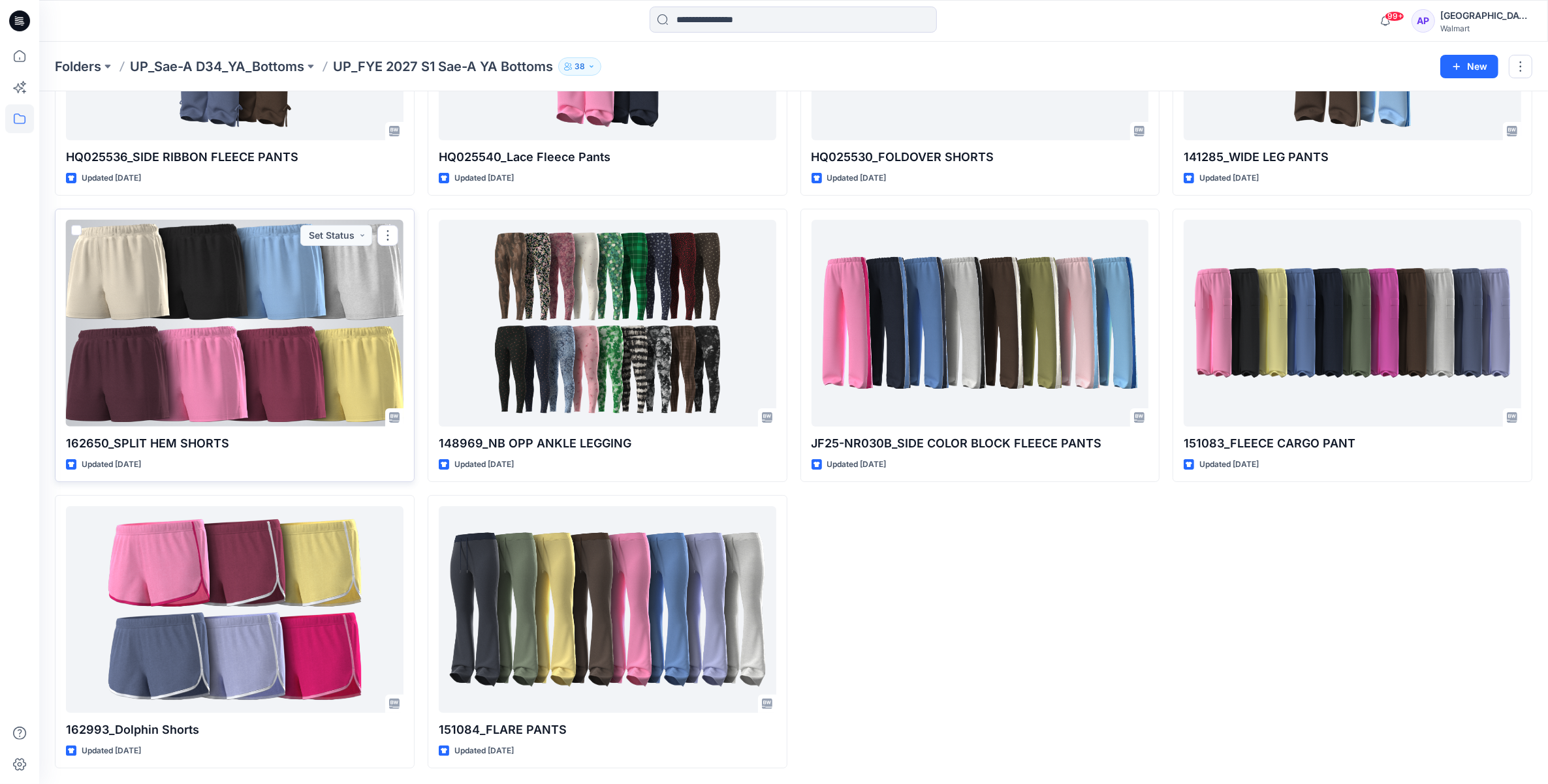
click at [372, 261] on div at bounding box center [234, 323] width 337 height 207
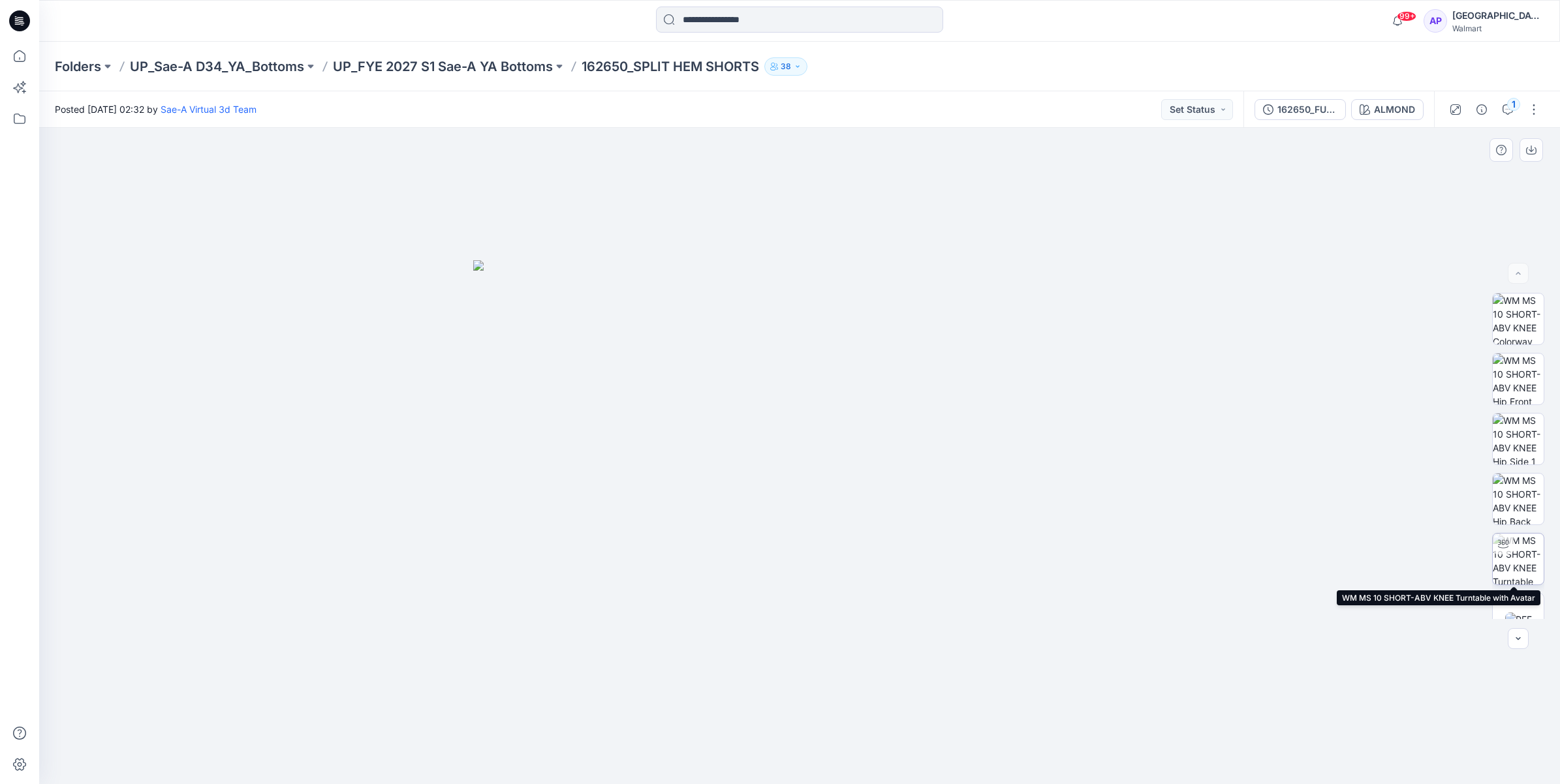
click at [1523, 567] on img at bounding box center [1518, 559] width 51 height 51
drag, startPoint x: 960, startPoint y: 750, endPoint x: 862, endPoint y: 755, distance: 98.1
click at [862, 755] on icon at bounding box center [802, 745] width 395 height 49
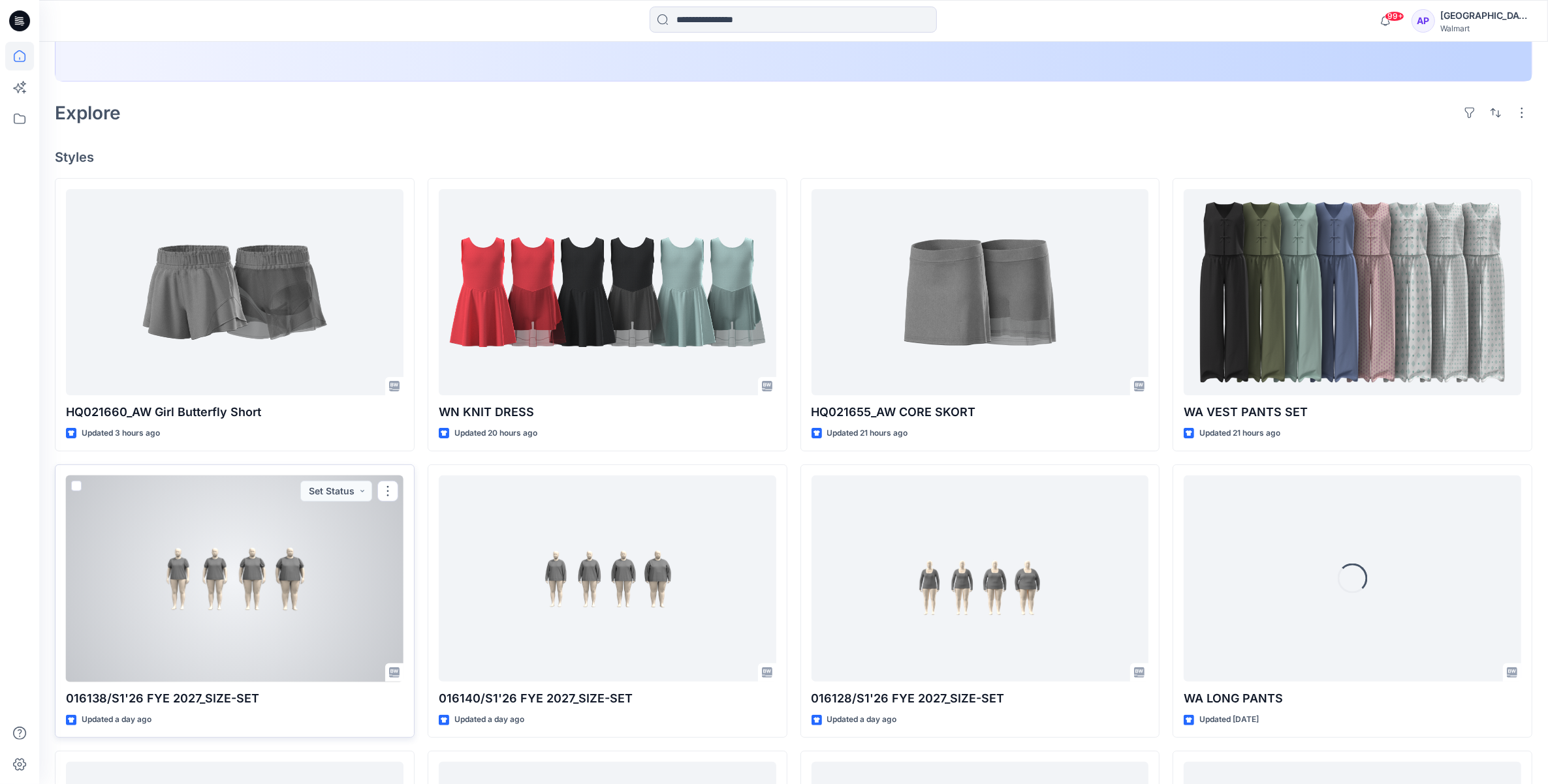
scroll to position [489, 0]
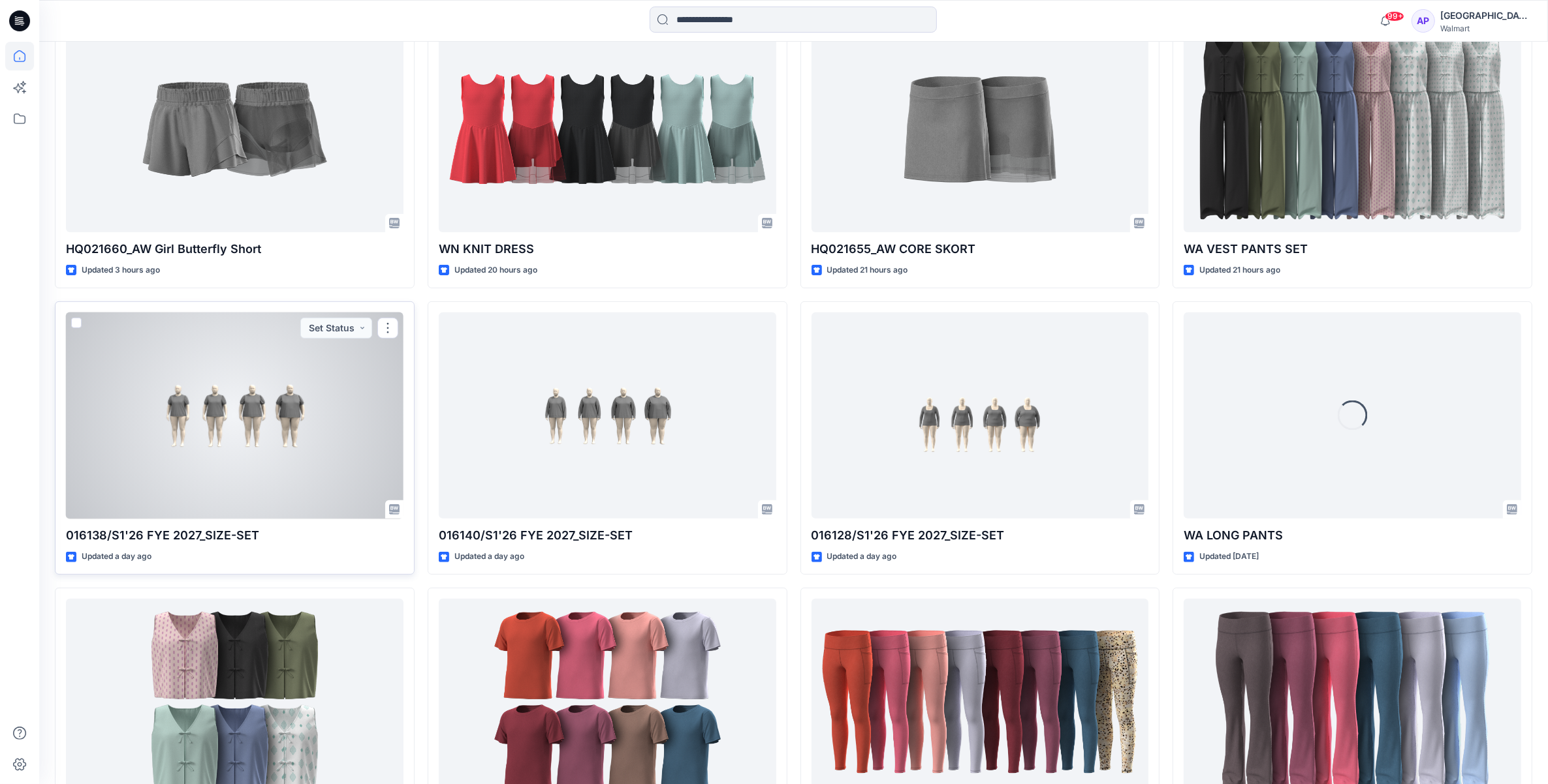
click at [295, 441] on div at bounding box center [234, 416] width 337 height 207
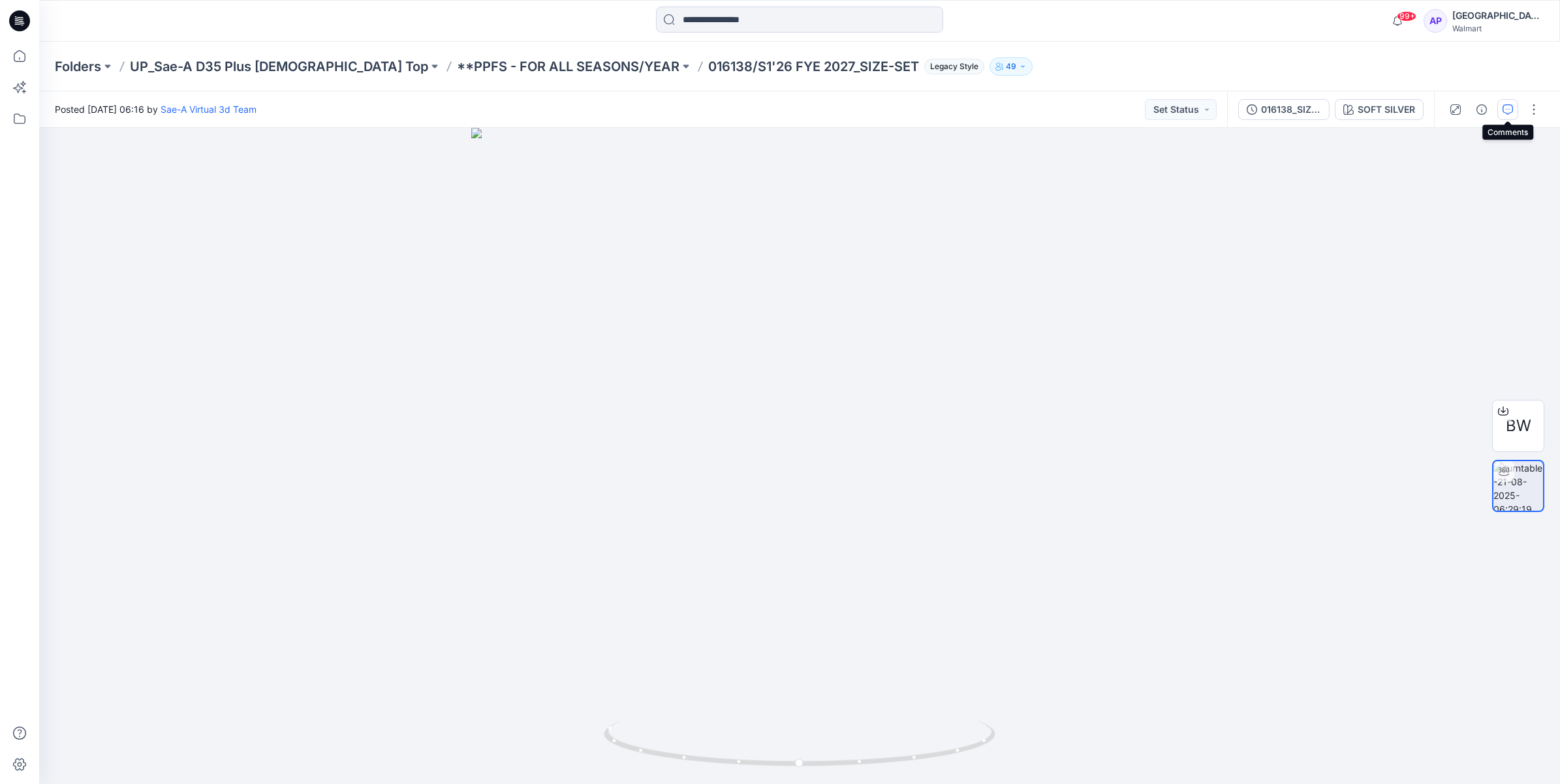
click at [1503, 116] on button "button" at bounding box center [1508, 110] width 21 height 21
